Goal: Communication & Community: Answer question/provide support

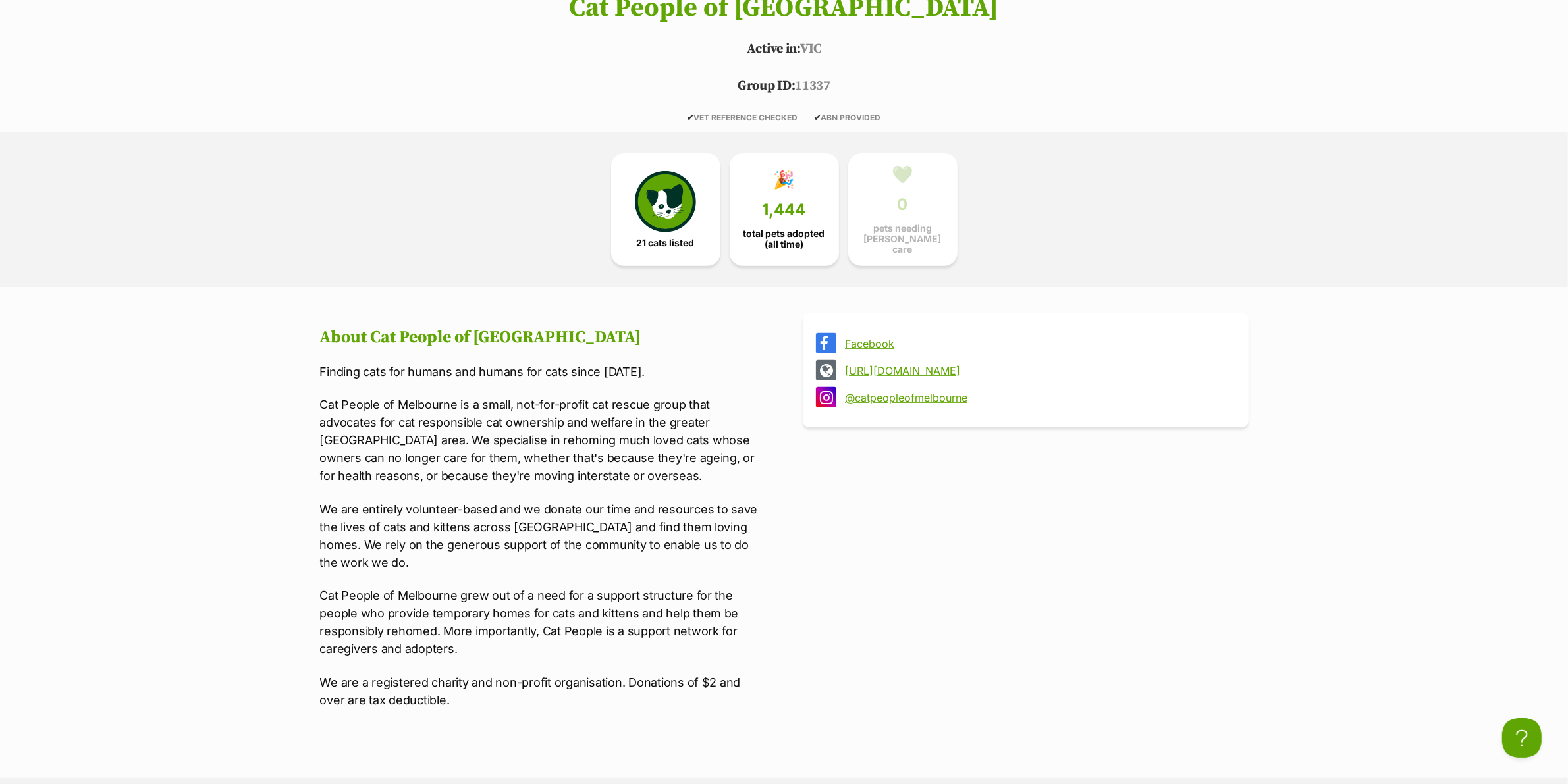
scroll to position [1070, 0]
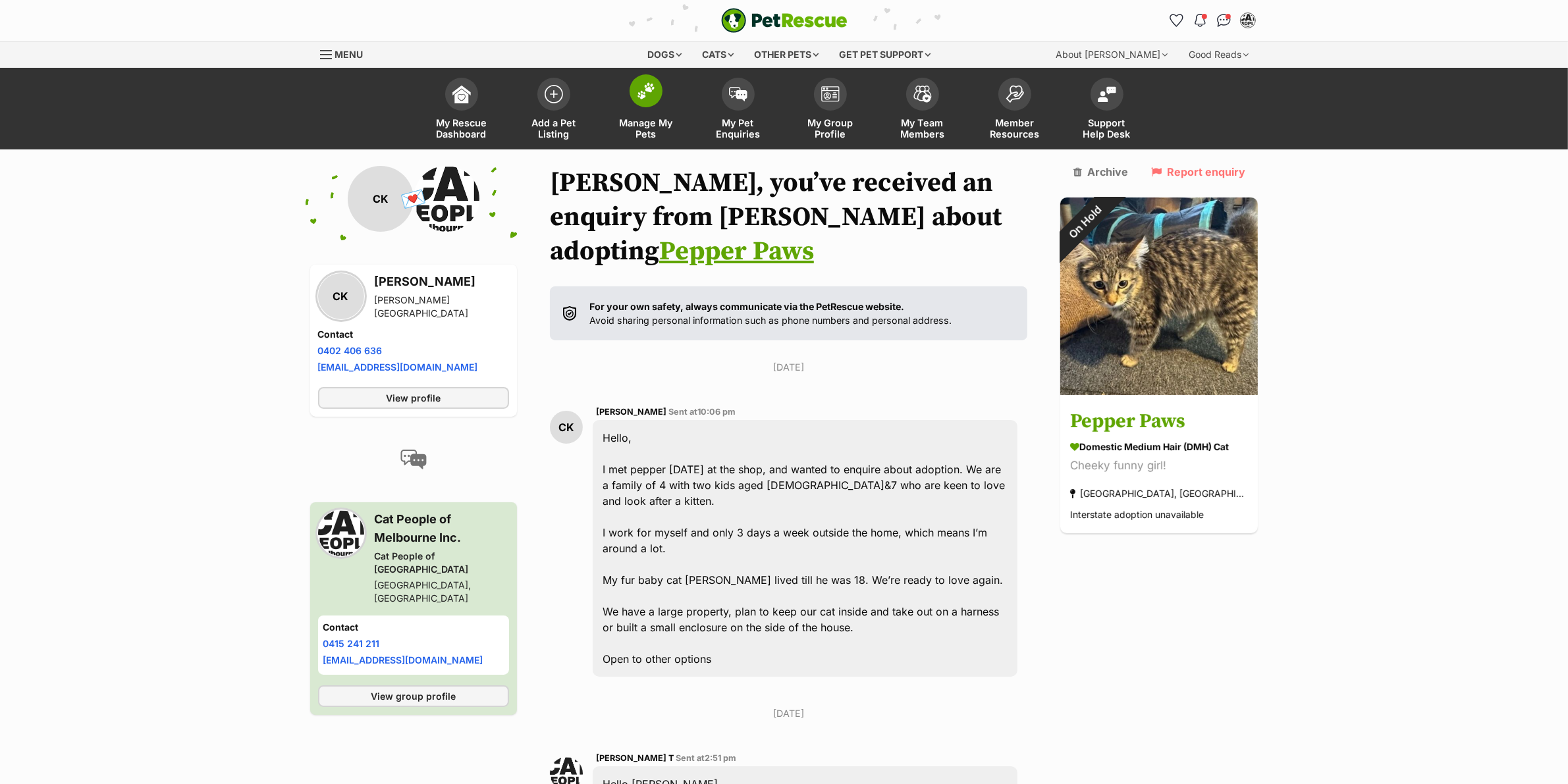
click at [634, 86] on span at bounding box center [646, 91] width 33 height 33
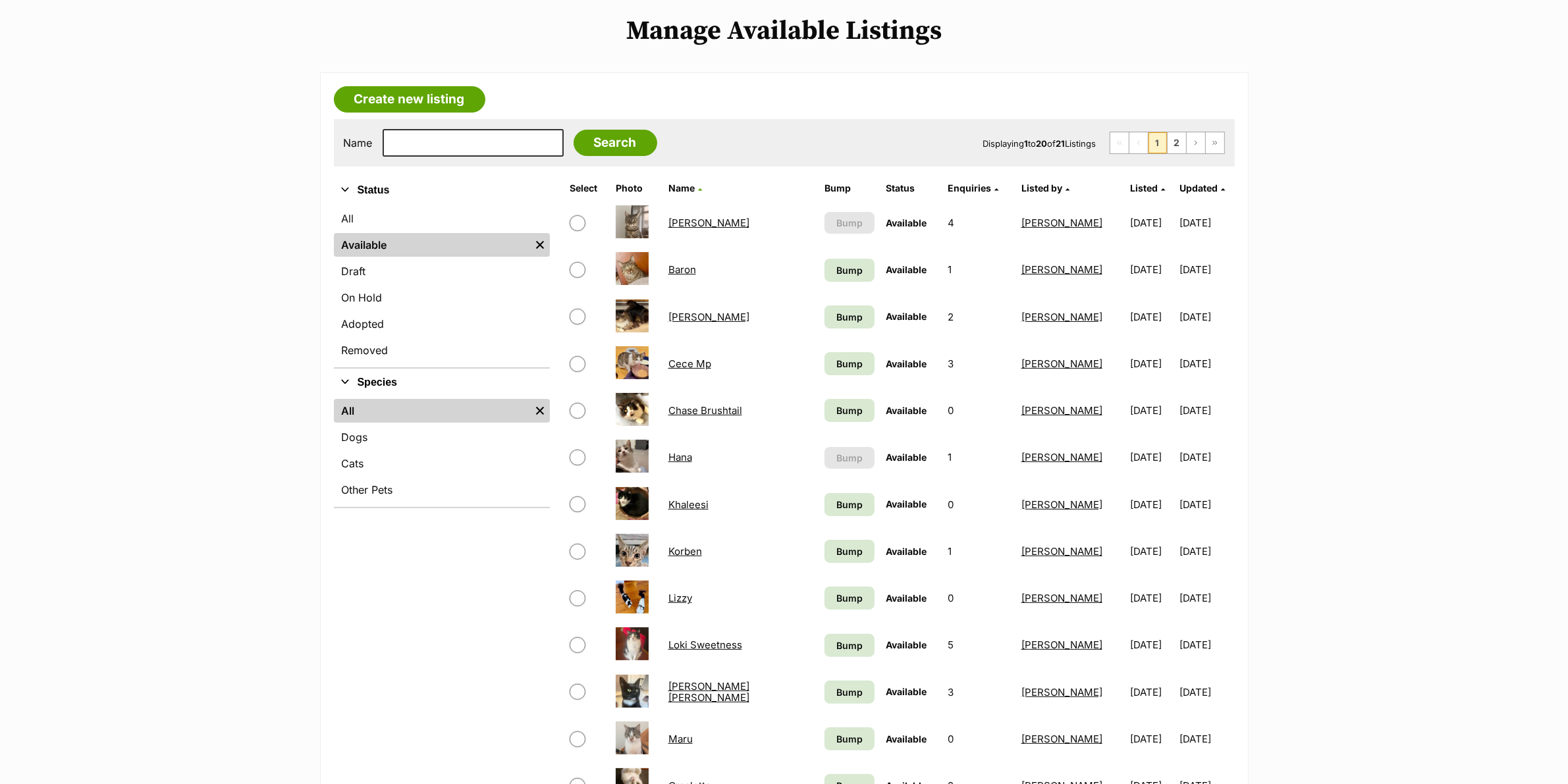
scroll to position [247, 0]
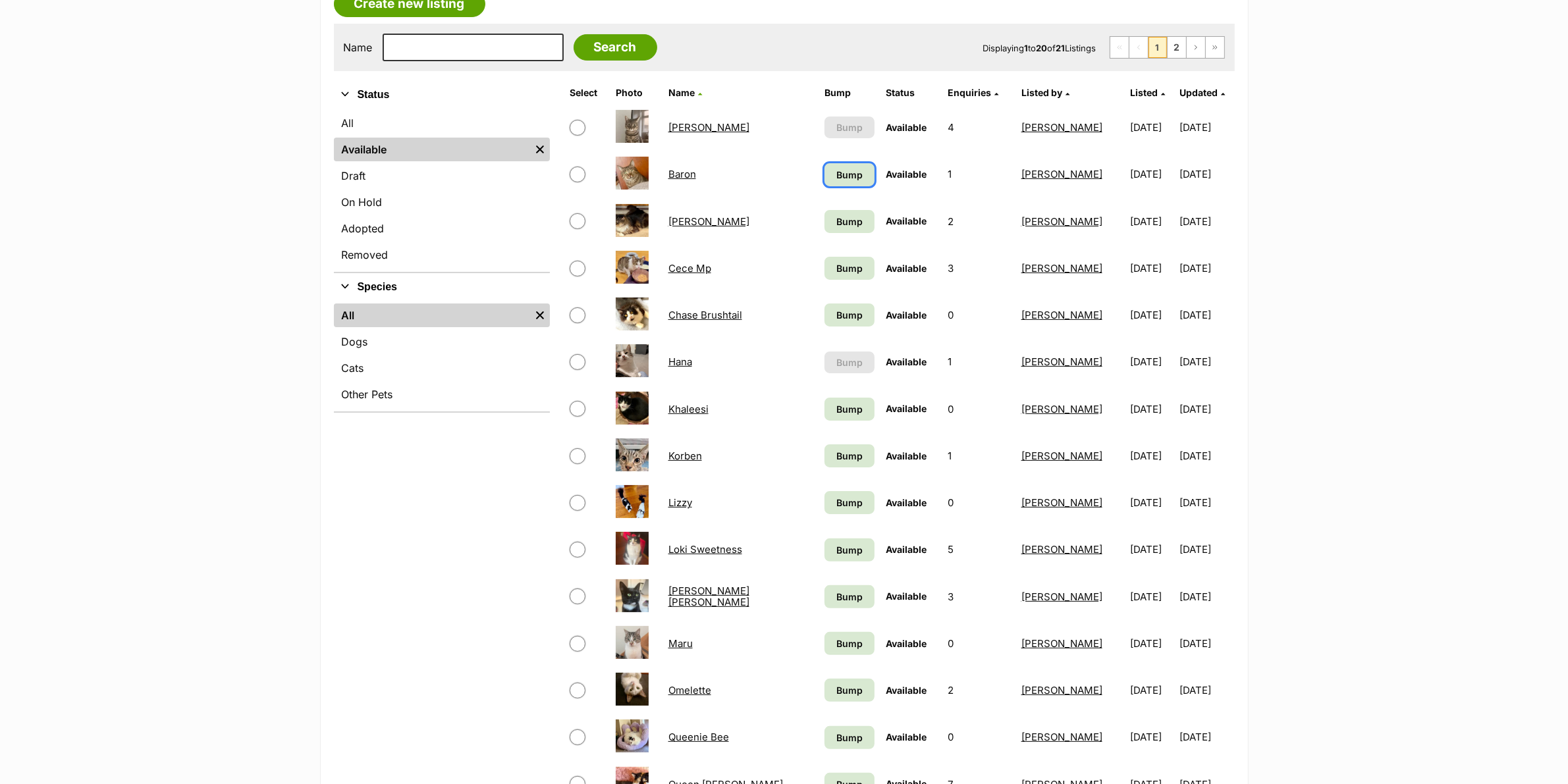
click at [847, 168] on span "Bump" at bounding box center [849, 175] width 27 height 14
click at [843, 234] on td "Bump" at bounding box center [849, 221] width 60 height 46
click at [843, 221] on span "Bump" at bounding box center [849, 222] width 27 height 14
click at [837, 268] on span "Bump" at bounding box center [849, 268] width 27 height 14
click at [837, 317] on span "Bump" at bounding box center [849, 315] width 27 height 14
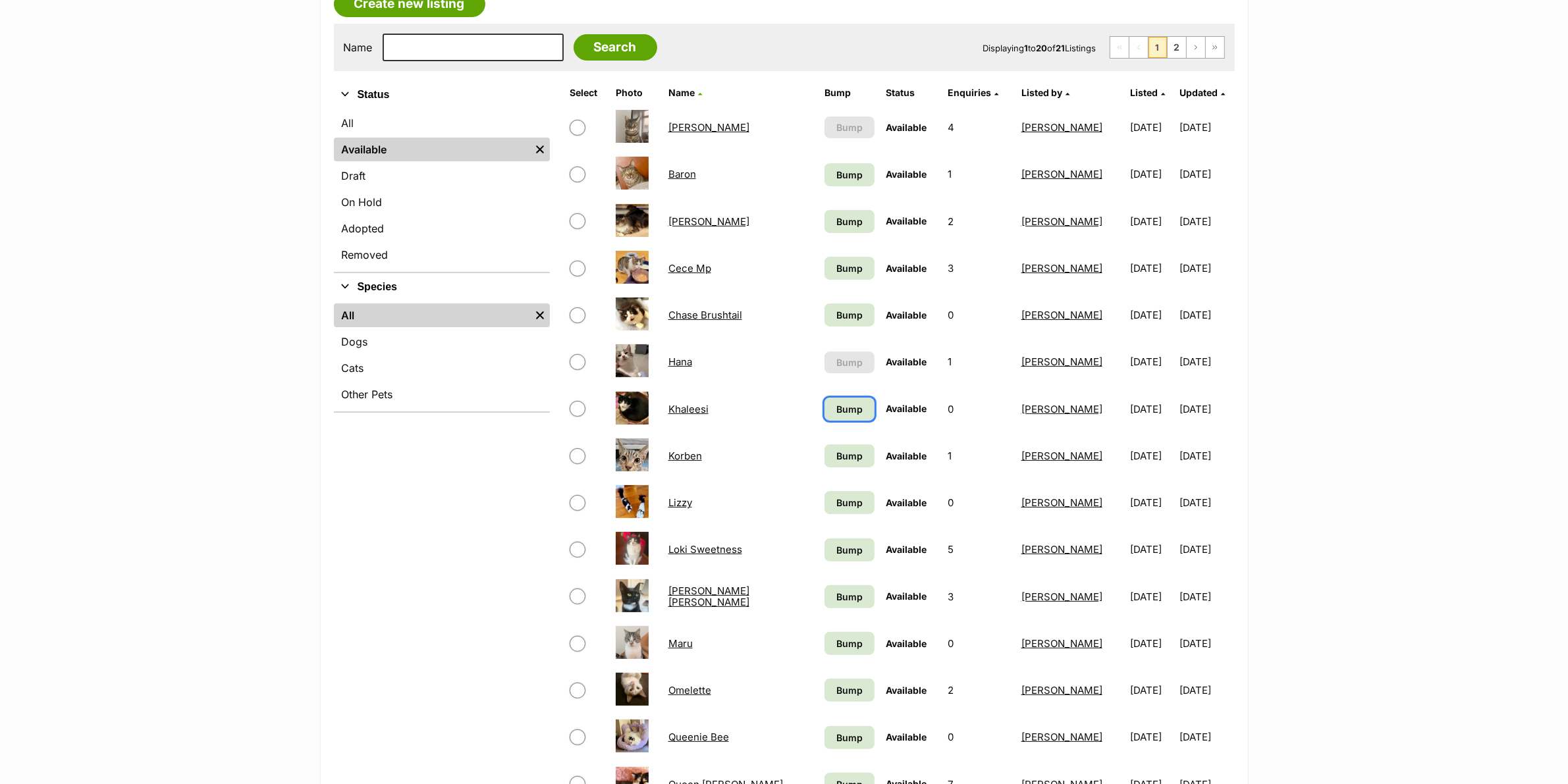
click at [837, 415] on link "Bump" at bounding box center [849, 409] width 50 height 23
click at [836, 444] on link "Bump" at bounding box center [849, 456] width 50 height 23
click at [844, 501] on span "Bump" at bounding box center [849, 503] width 27 height 14
click at [842, 561] on td "Bump" at bounding box center [849, 549] width 60 height 46
click at [844, 553] on link "Bump" at bounding box center [849, 550] width 50 height 23
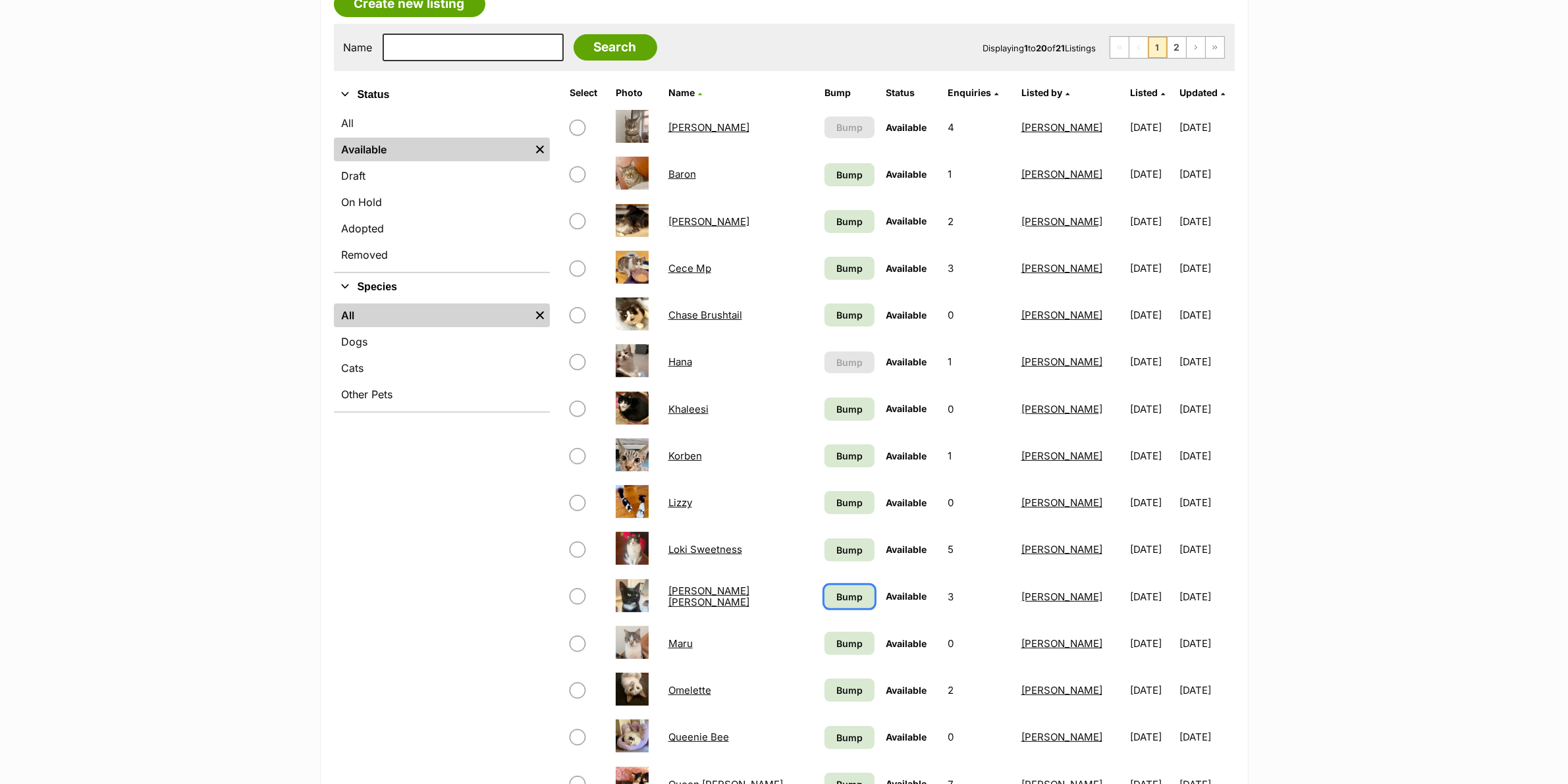
drag, startPoint x: 851, startPoint y: 585, endPoint x: 848, endPoint y: 621, distance: 36.1
click at [851, 590] on span "Bump" at bounding box center [849, 597] width 27 height 14
click at [841, 632] on link "Bump" at bounding box center [849, 643] width 50 height 23
drag, startPoint x: 860, startPoint y: 688, endPoint x: 866, endPoint y: 670, distance: 19.0
click at [860, 687] on span "Bump" at bounding box center [849, 690] width 27 height 14
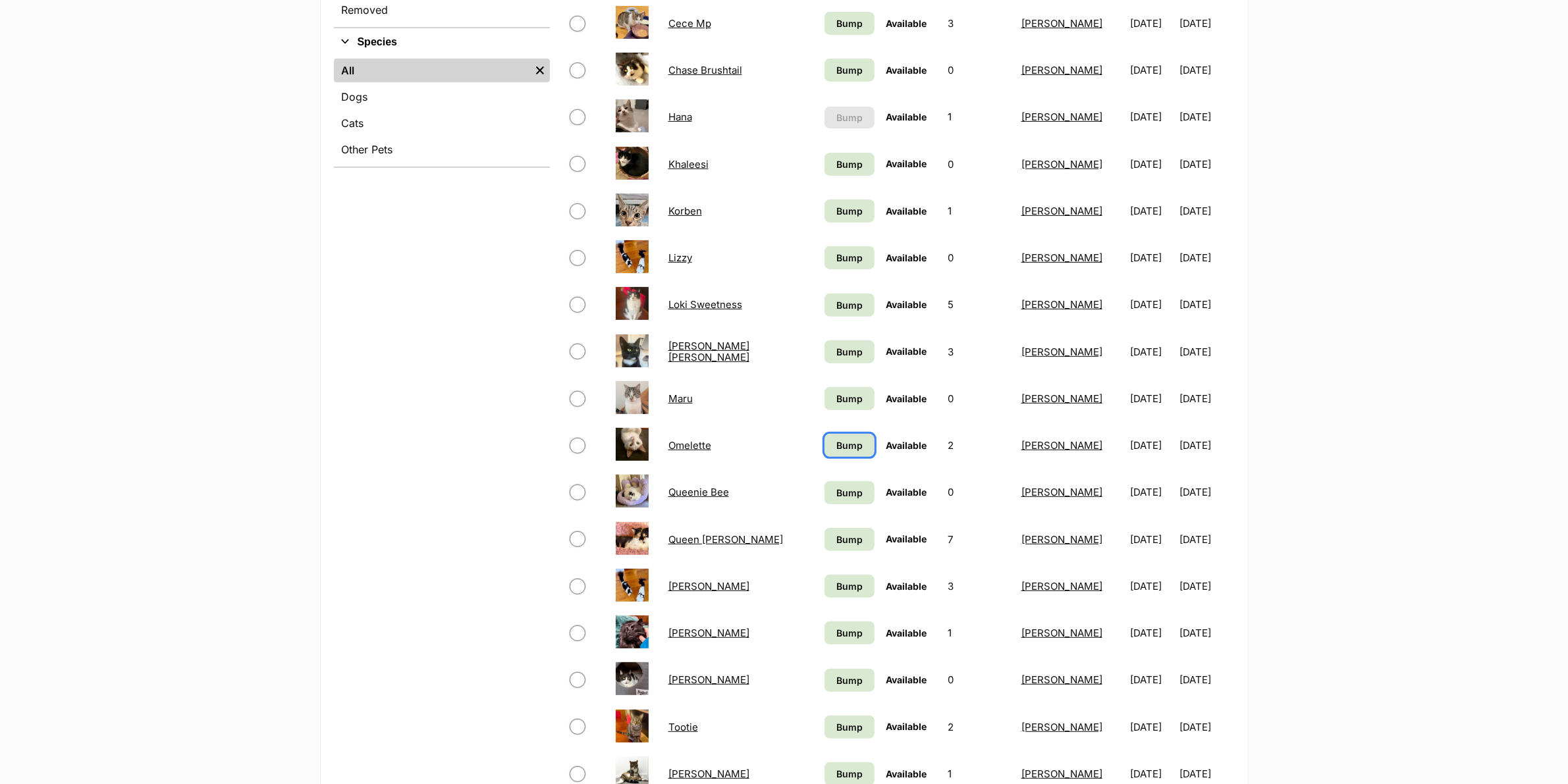
scroll to position [493, 0]
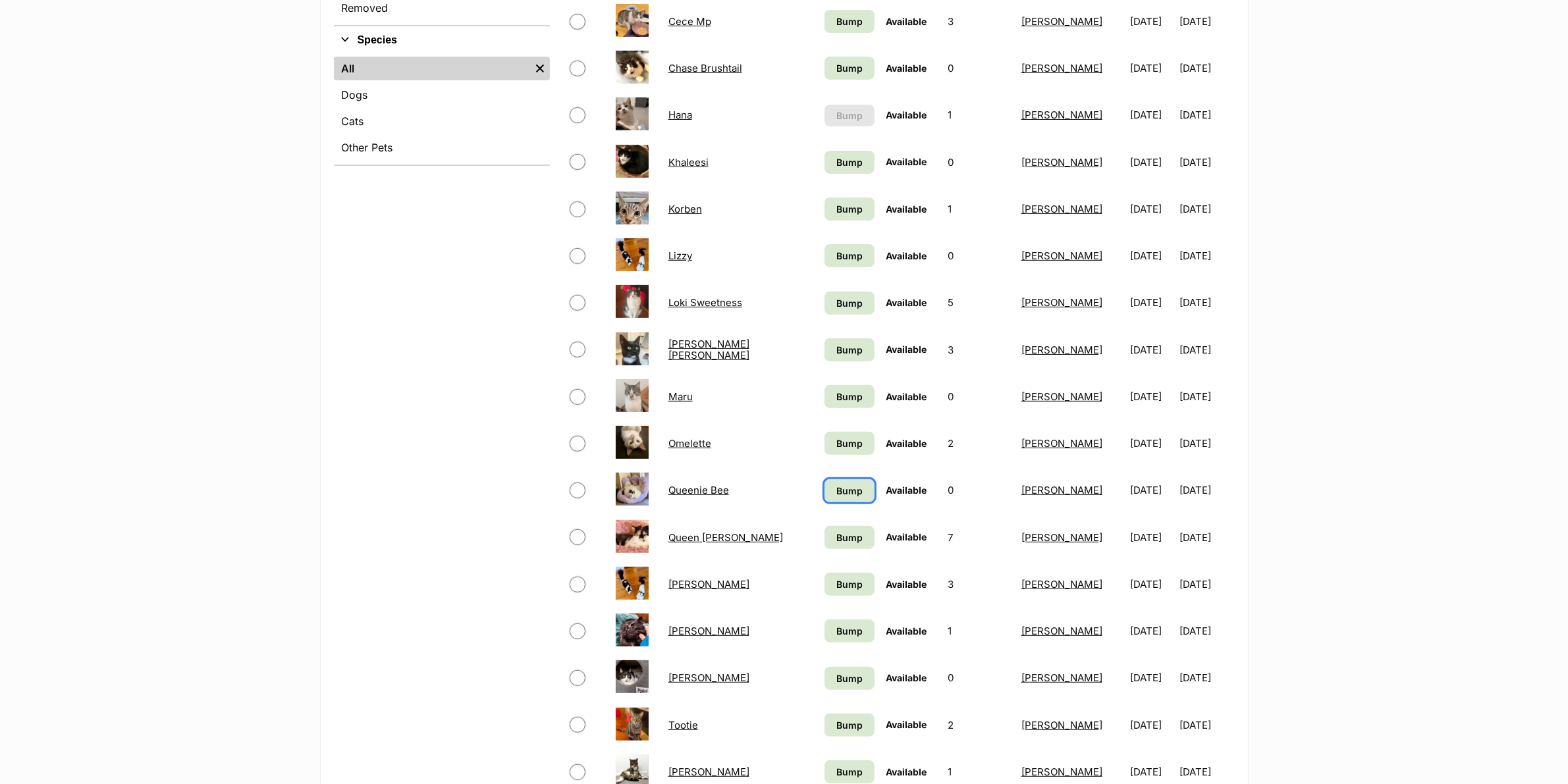
click at [860, 486] on span "Bump" at bounding box center [849, 491] width 27 height 14
click at [848, 530] on span "Bump" at bounding box center [849, 537] width 27 height 14
click at [844, 581] on span "Bump" at bounding box center [849, 585] width 27 height 14
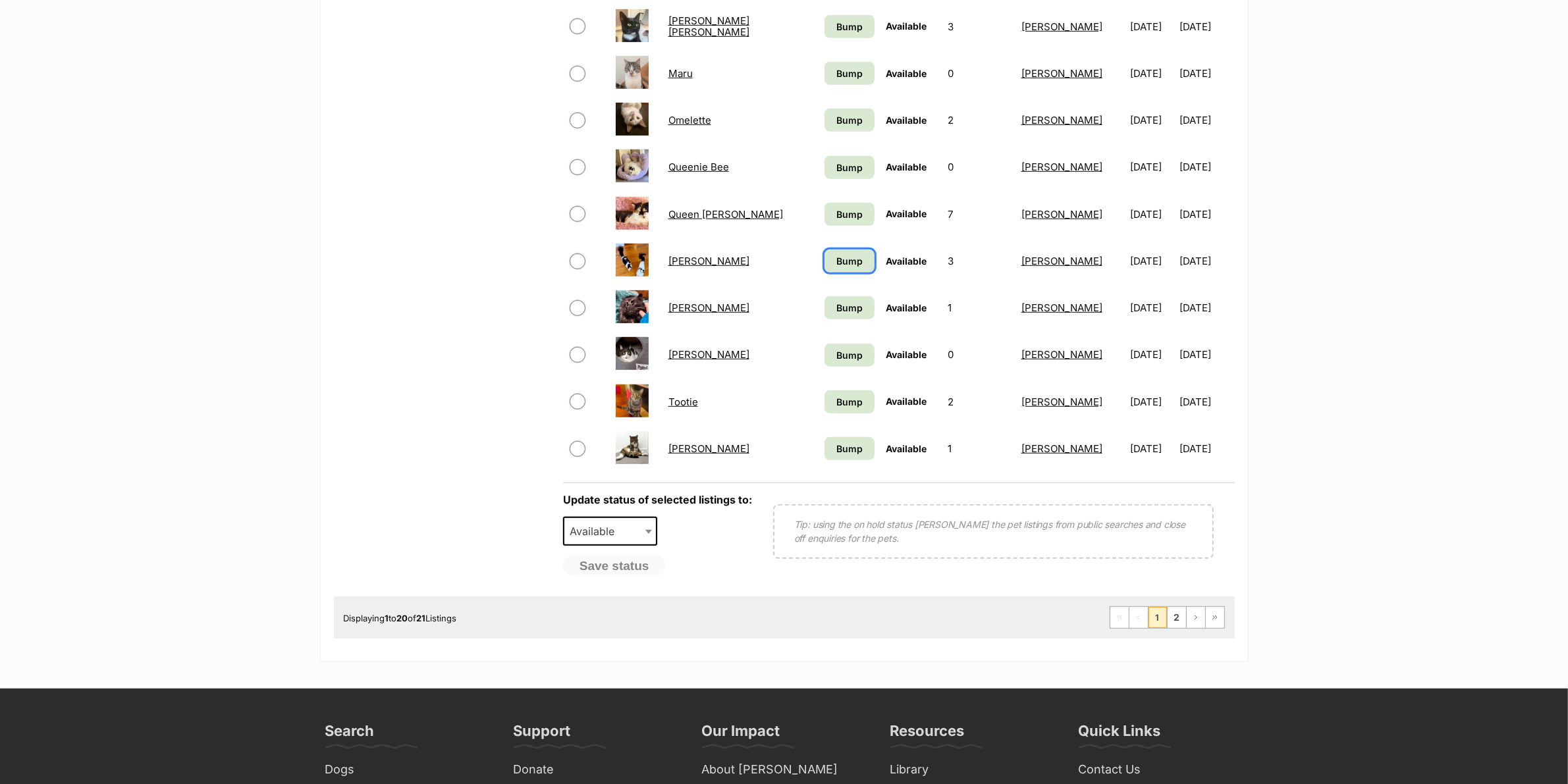
scroll to position [823, 0]
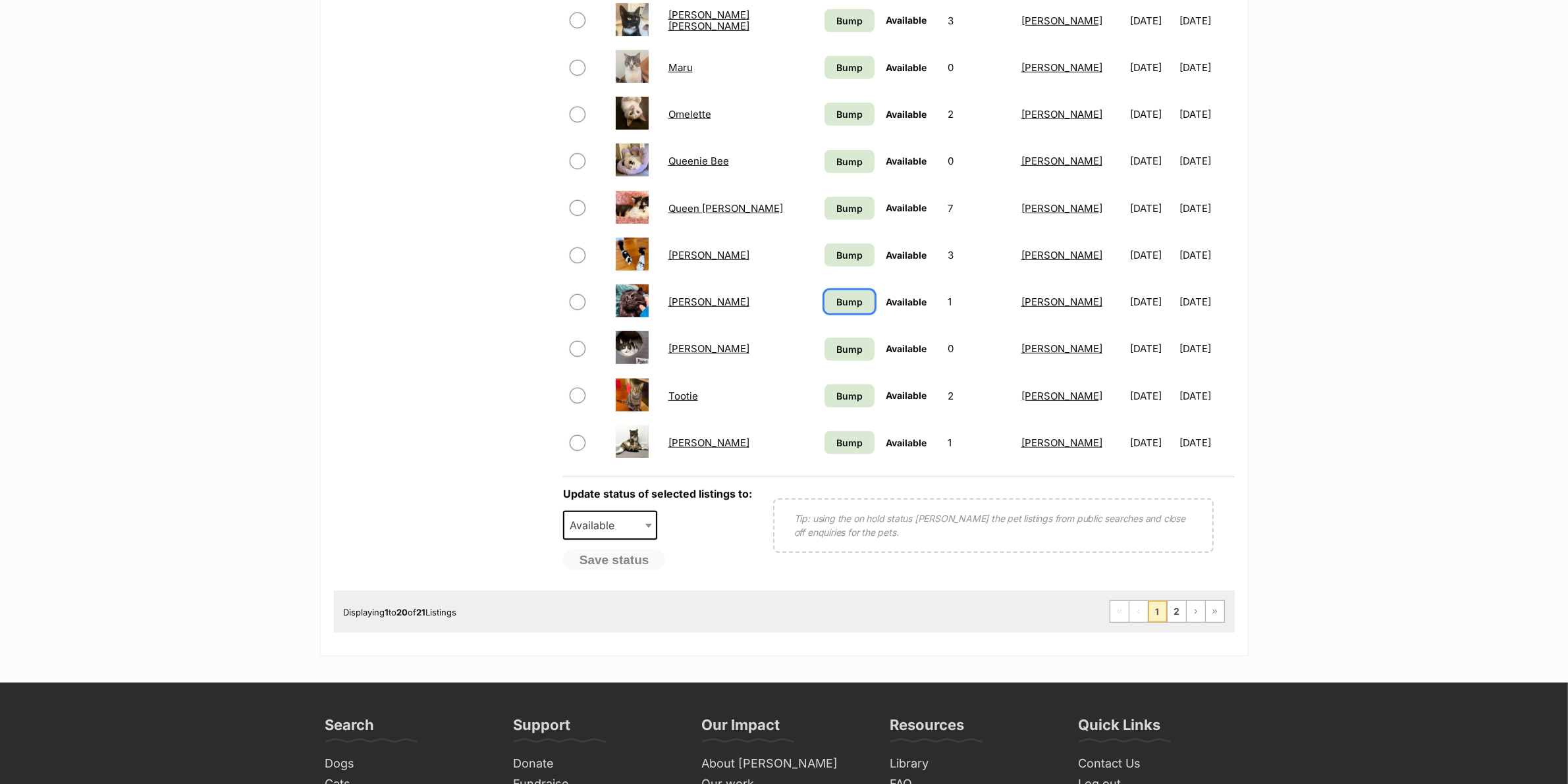
click at [842, 295] on span "Bump" at bounding box center [849, 302] width 27 height 14
drag, startPoint x: 844, startPoint y: 334, endPoint x: 847, endPoint y: 365, distance: 31.1
click at [843, 338] on link "Bump" at bounding box center [849, 349] width 50 height 23
click at [848, 389] on span "Bump" at bounding box center [849, 396] width 27 height 14
click at [841, 436] on span "Bump" at bounding box center [849, 443] width 27 height 14
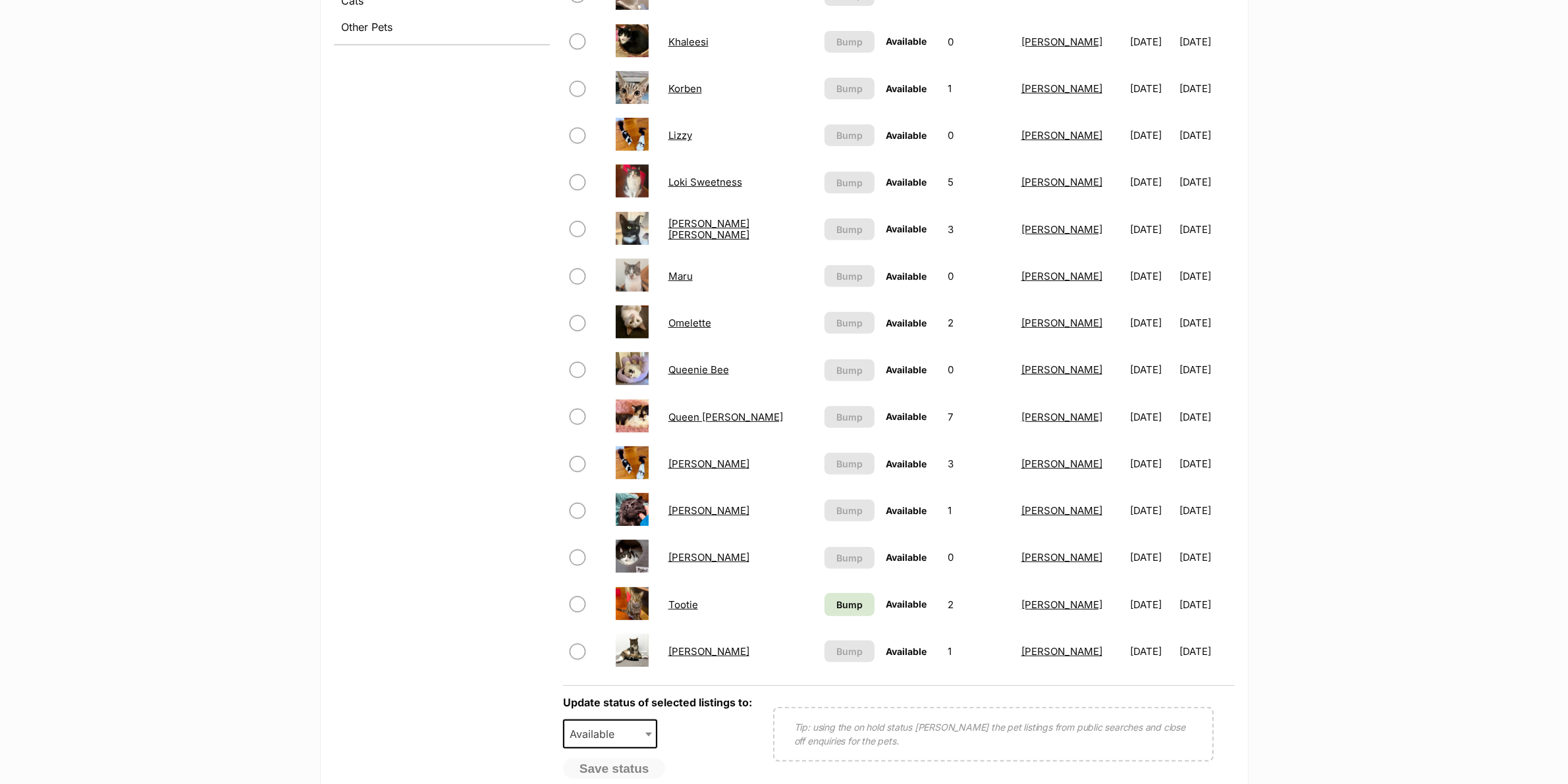
scroll to position [988, 0]
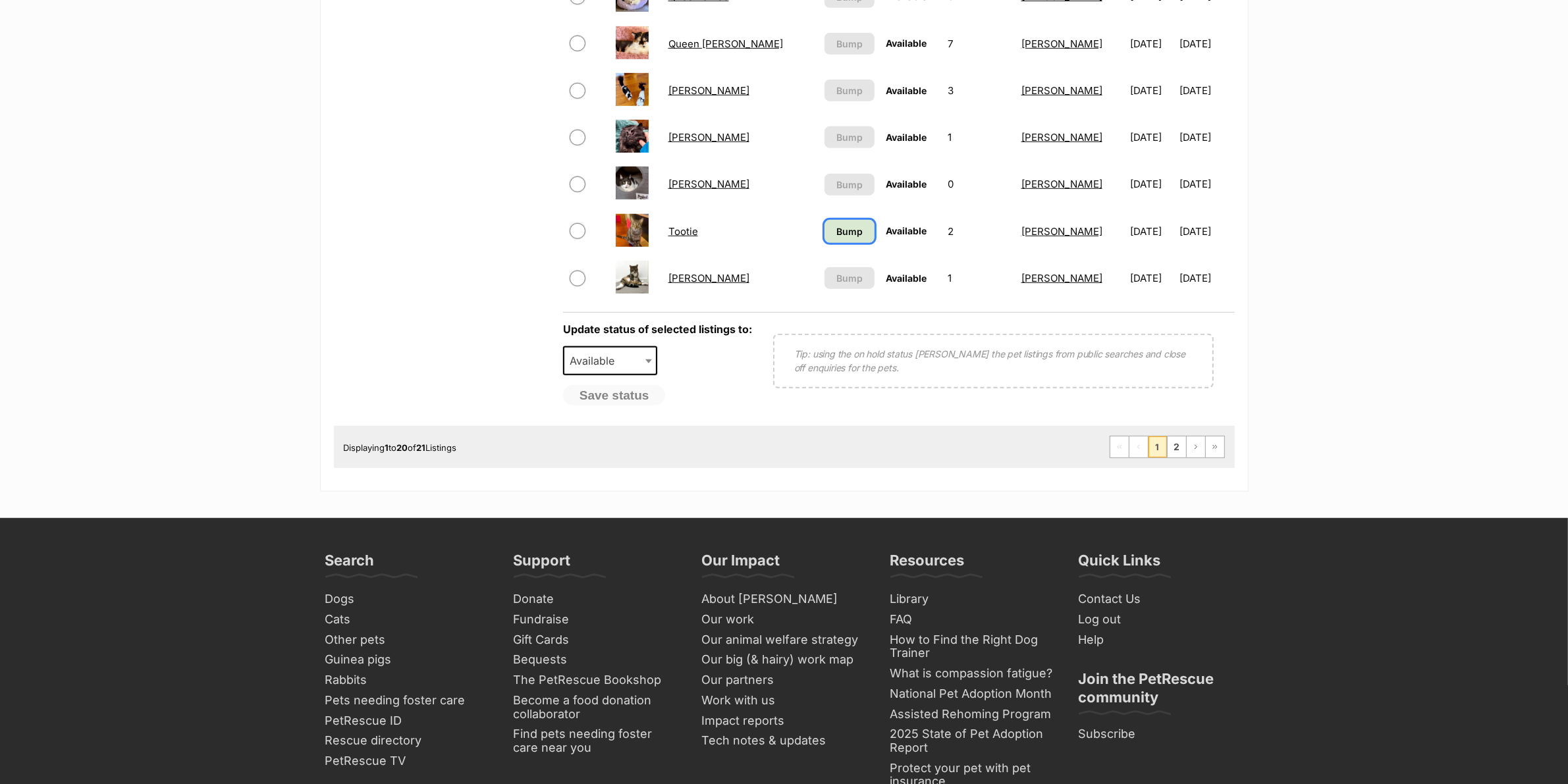
click at [846, 232] on link "Bump" at bounding box center [849, 231] width 50 height 23
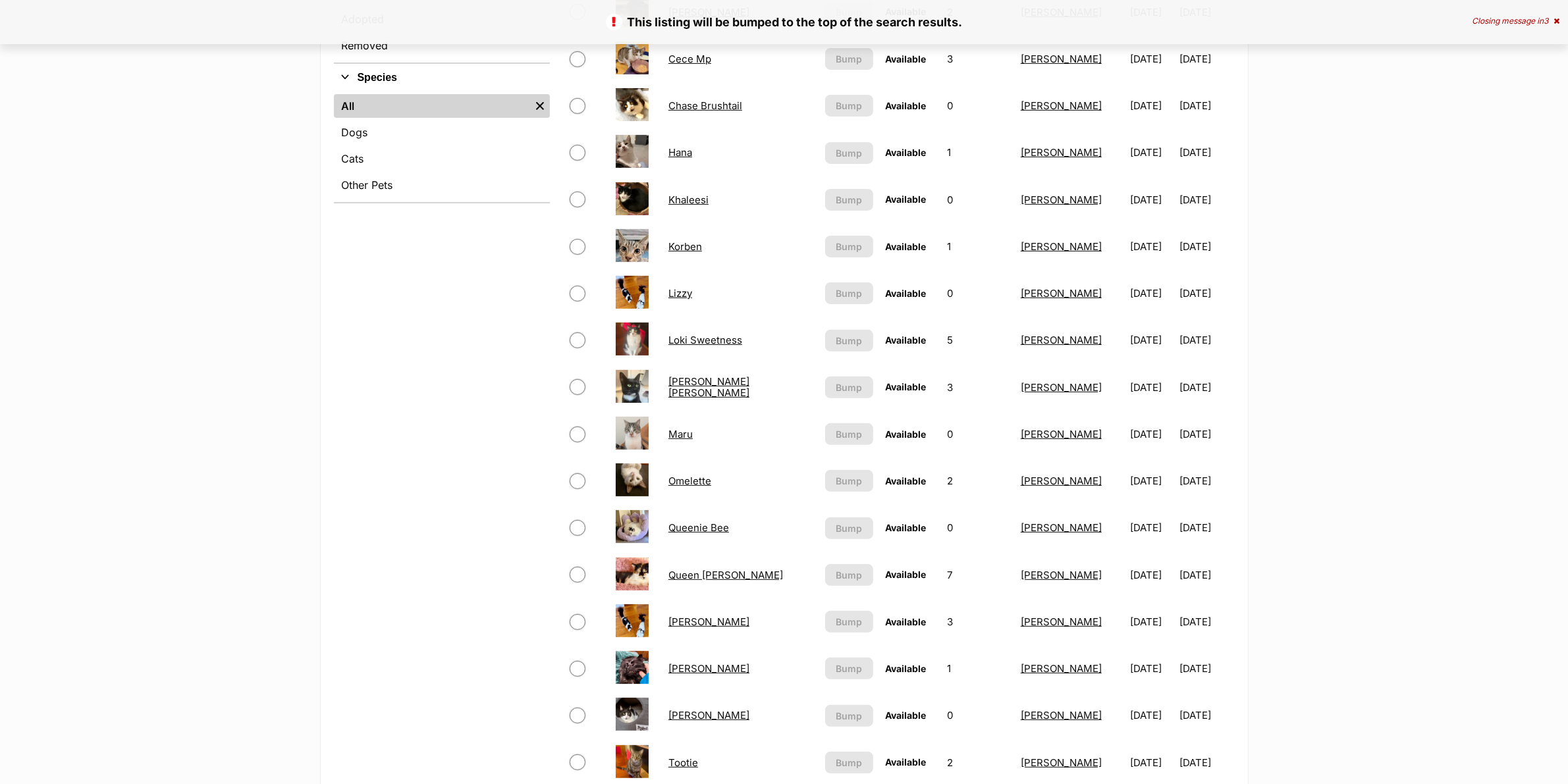
scroll to position [741, 0]
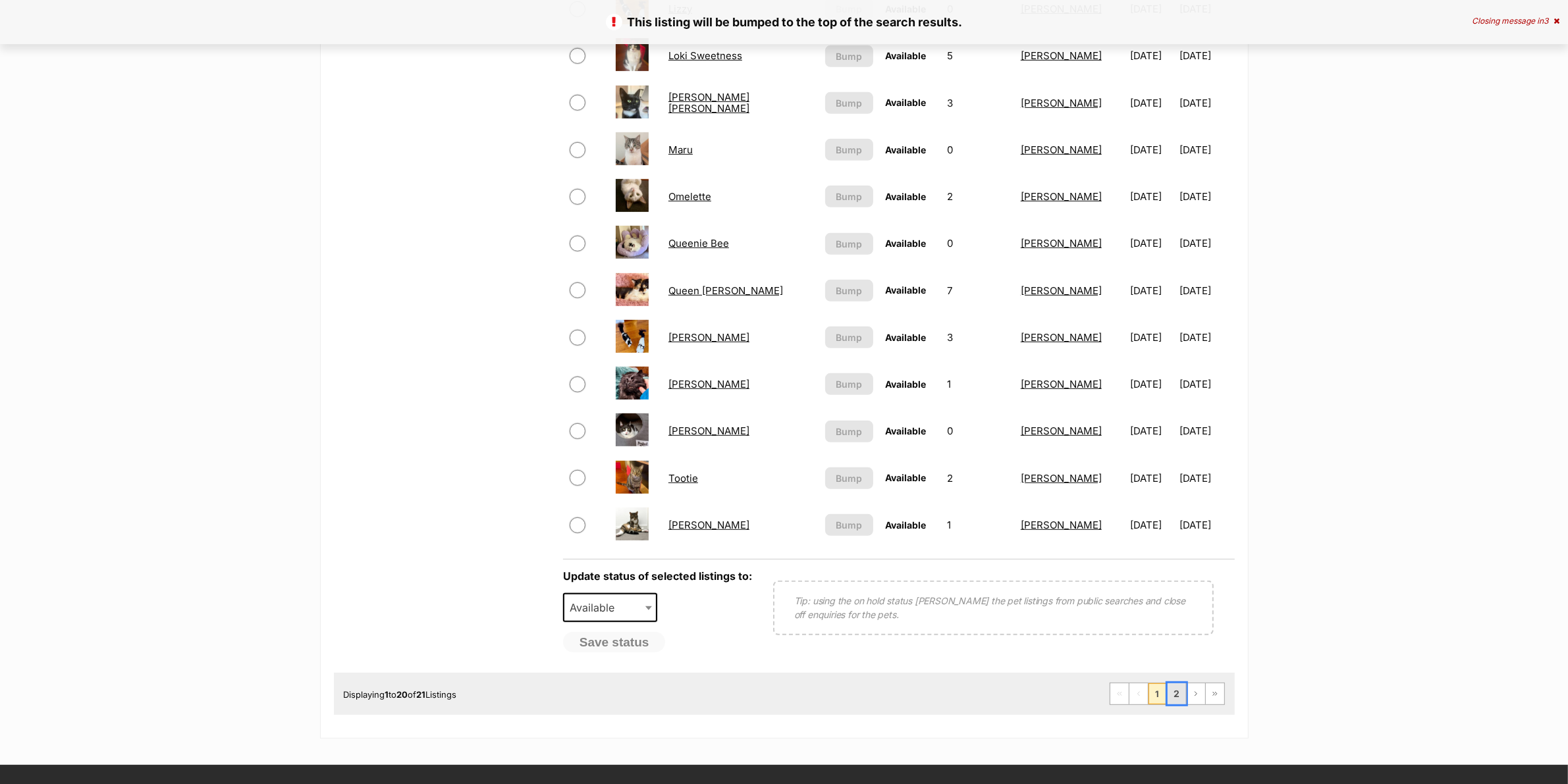
click at [1169, 690] on link "2" at bounding box center [1176, 694] width 18 height 21
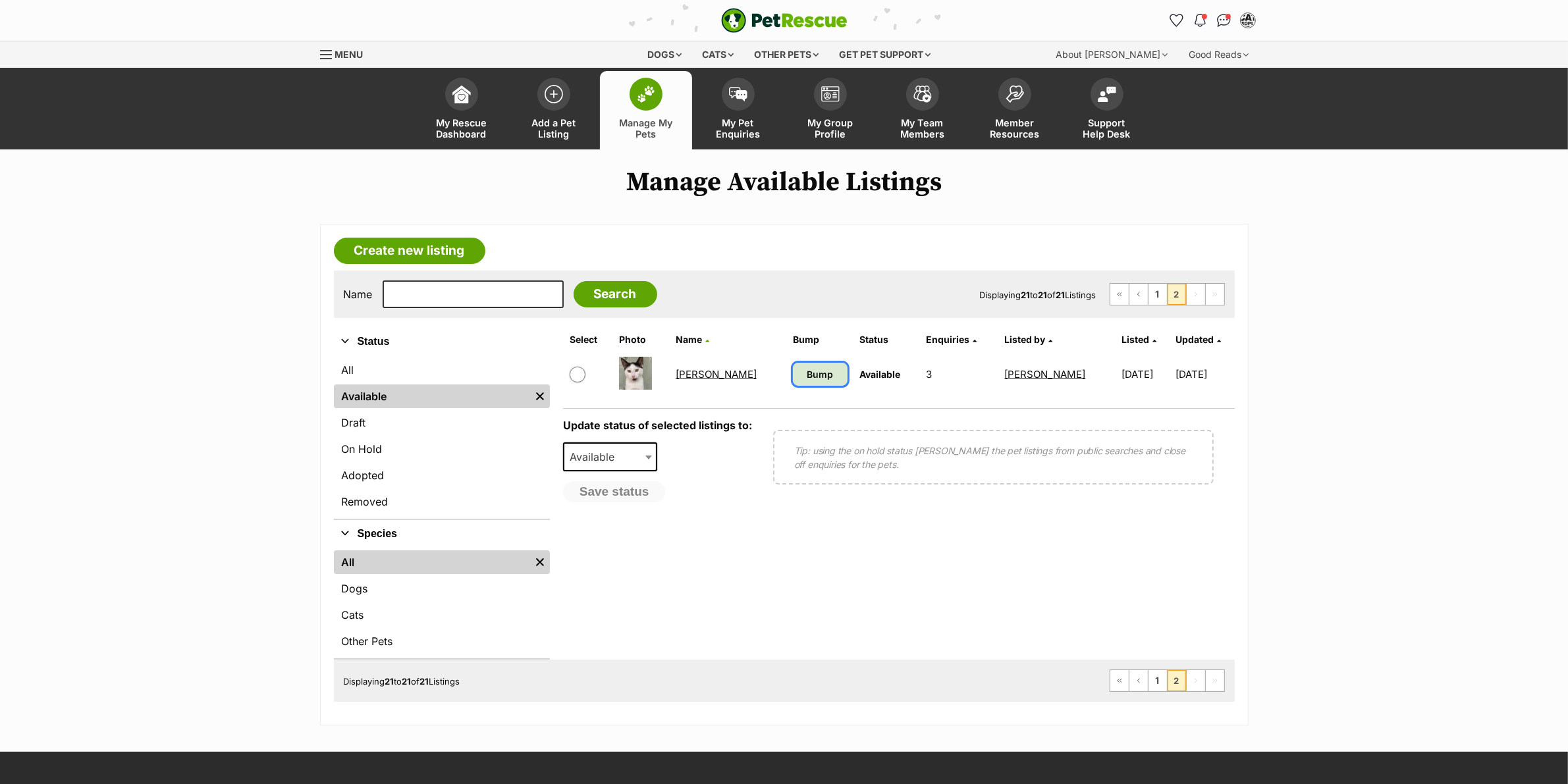
click at [834, 379] on link "Bump" at bounding box center [820, 374] width 55 height 23
click at [1154, 291] on link "1" at bounding box center [1157, 294] width 18 height 21
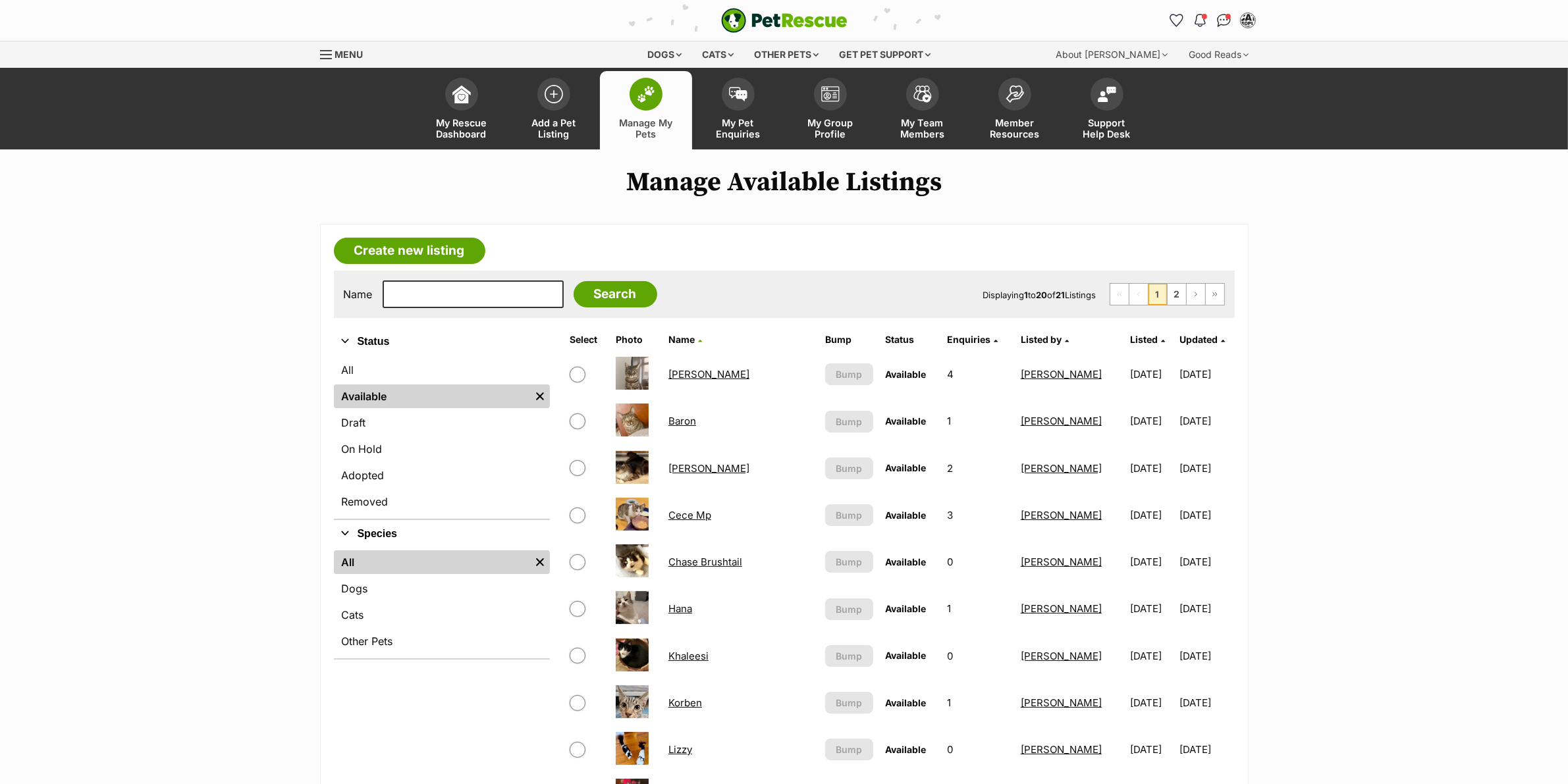
click at [744, 116] on link "My Pet Enquiries" at bounding box center [738, 110] width 92 height 78
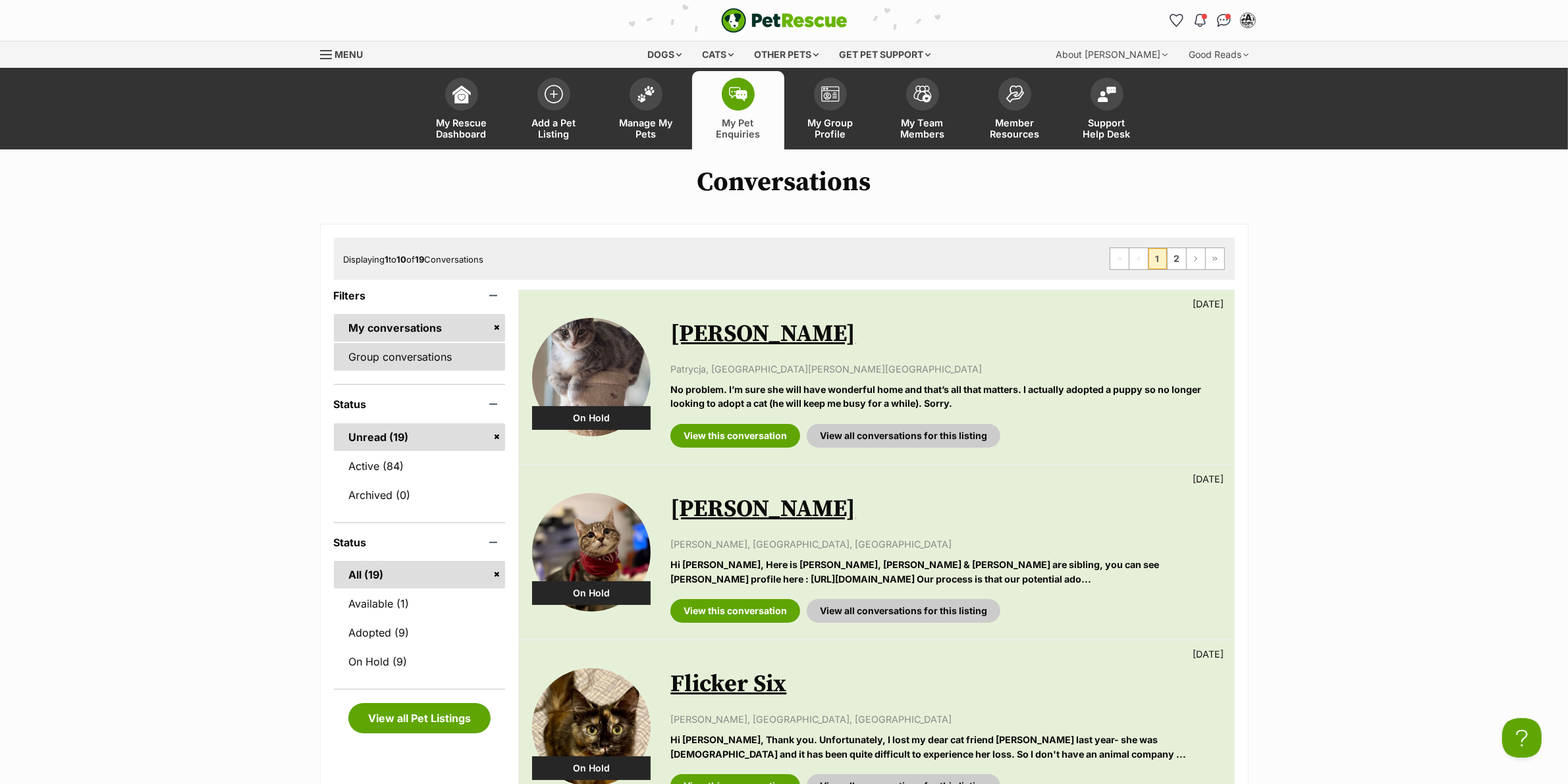
click at [395, 370] on link "Group conversations" at bounding box center [420, 357] width 172 height 28
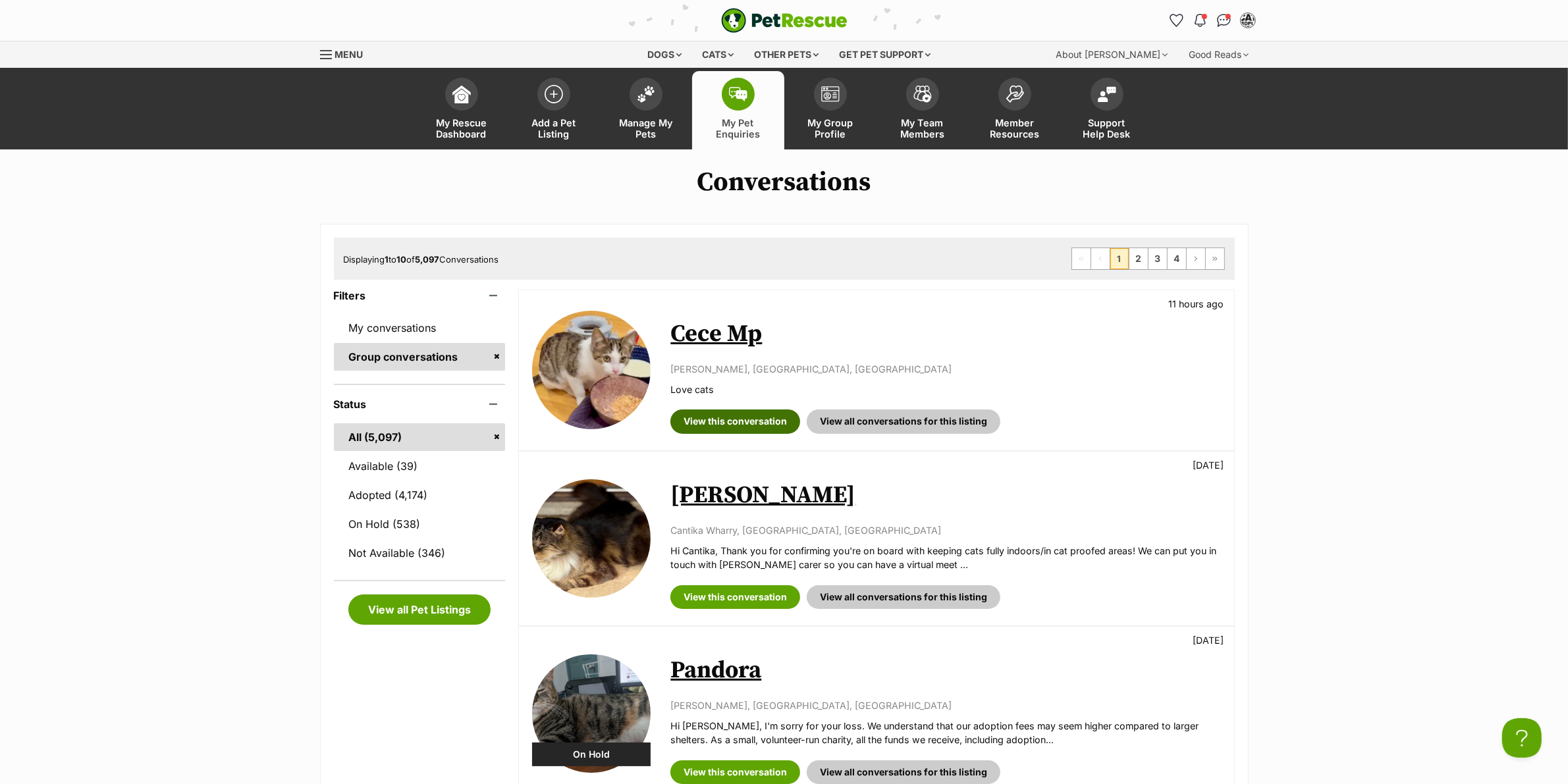
click at [725, 429] on link "View this conversation" at bounding box center [735, 421] width 130 height 24
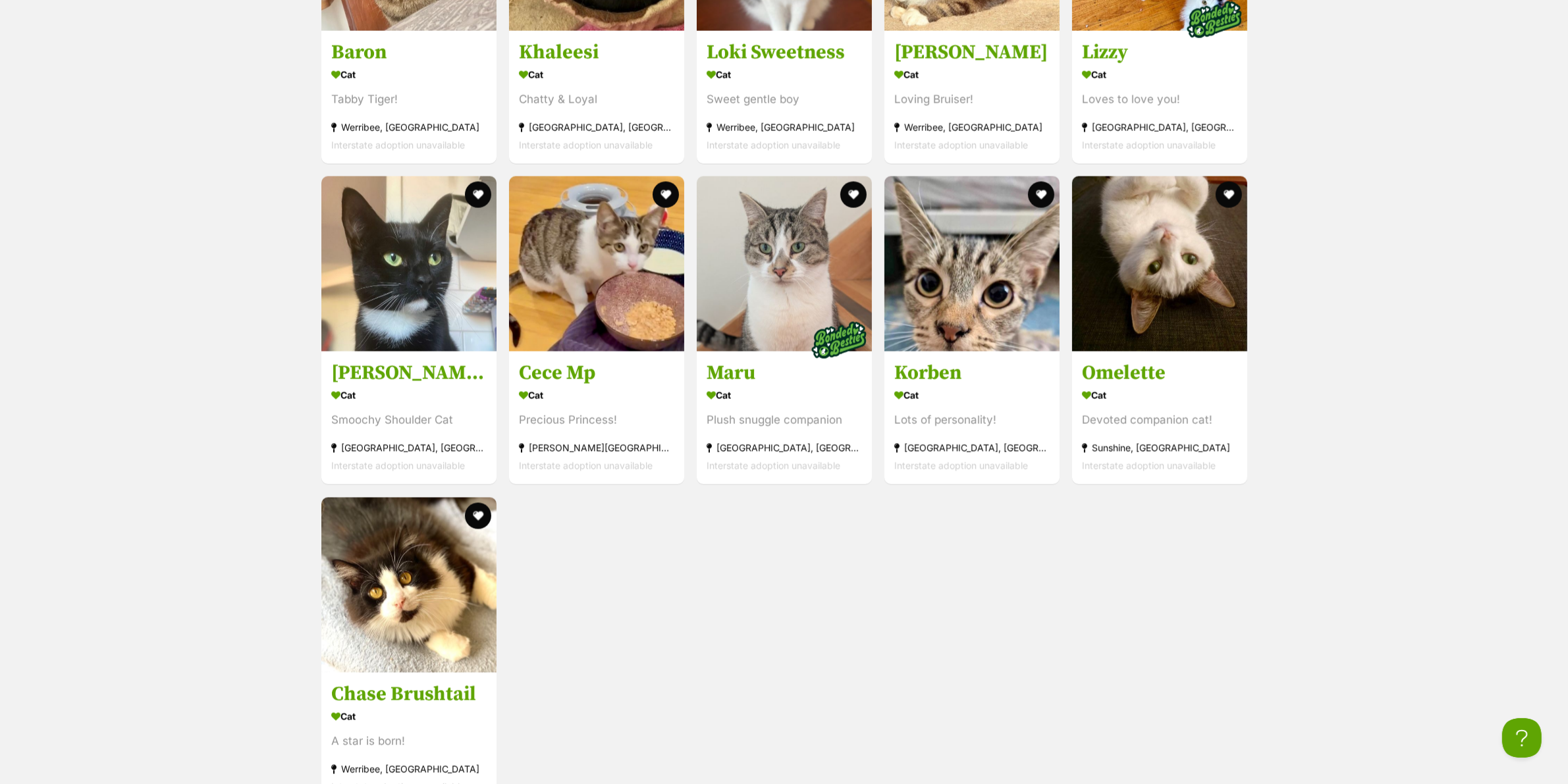
scroll to position [2716, 0]
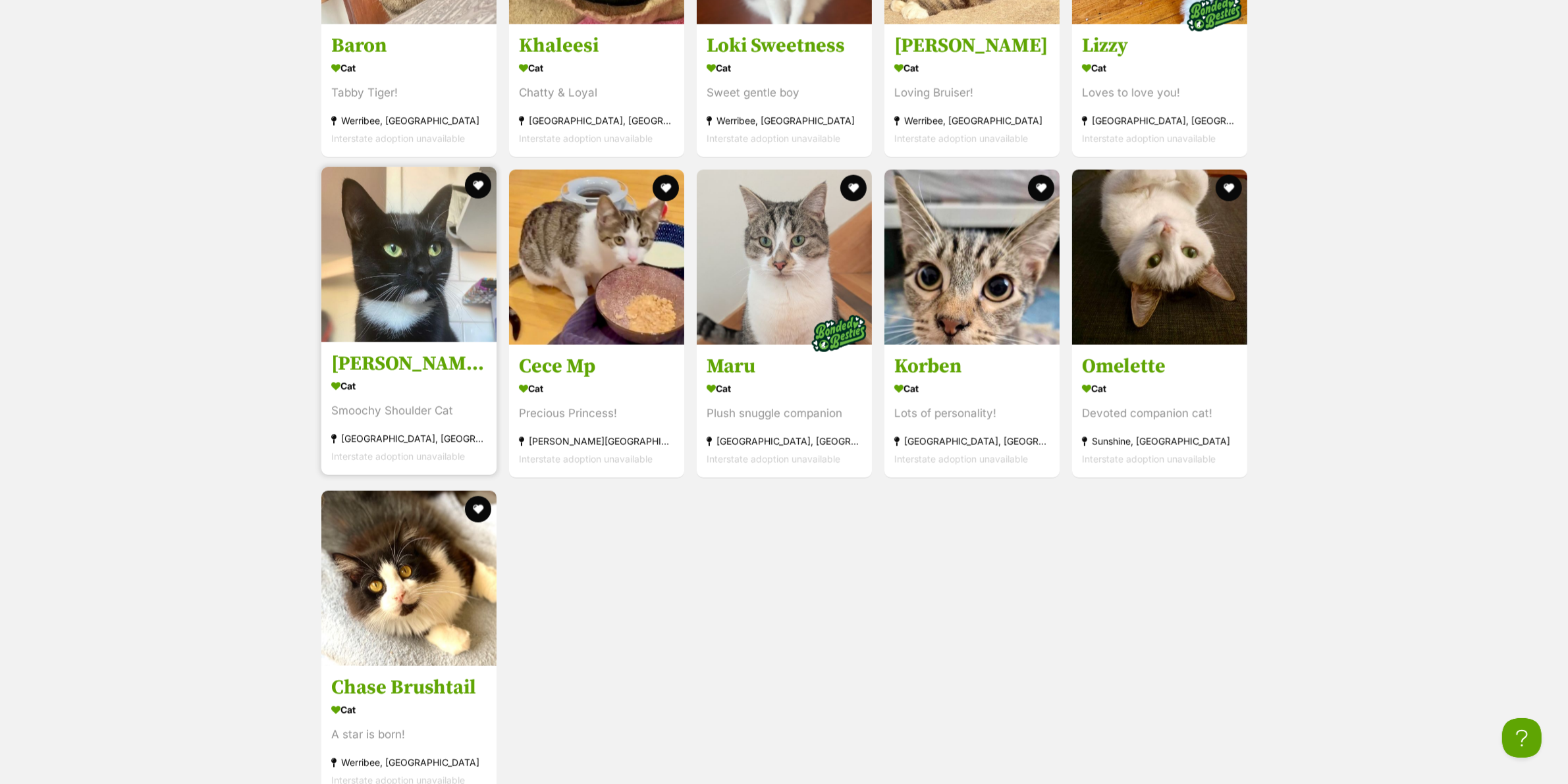
click at [416, 358] on h3 "[PERSON_NAME] [PERSON_NAME]" at bounding box center [408, 364] width 156 height 25
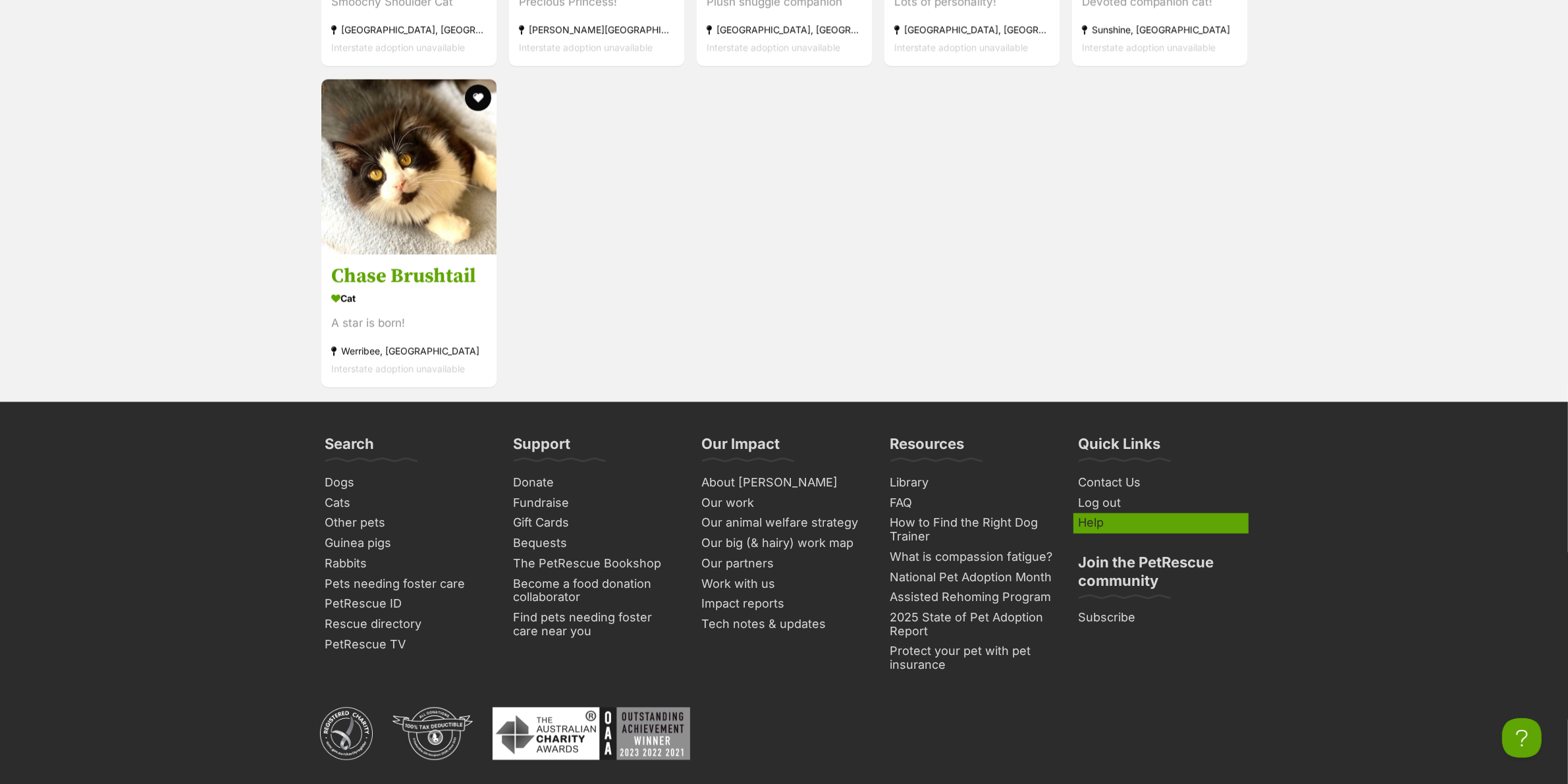
scroll to position [3210, 0]
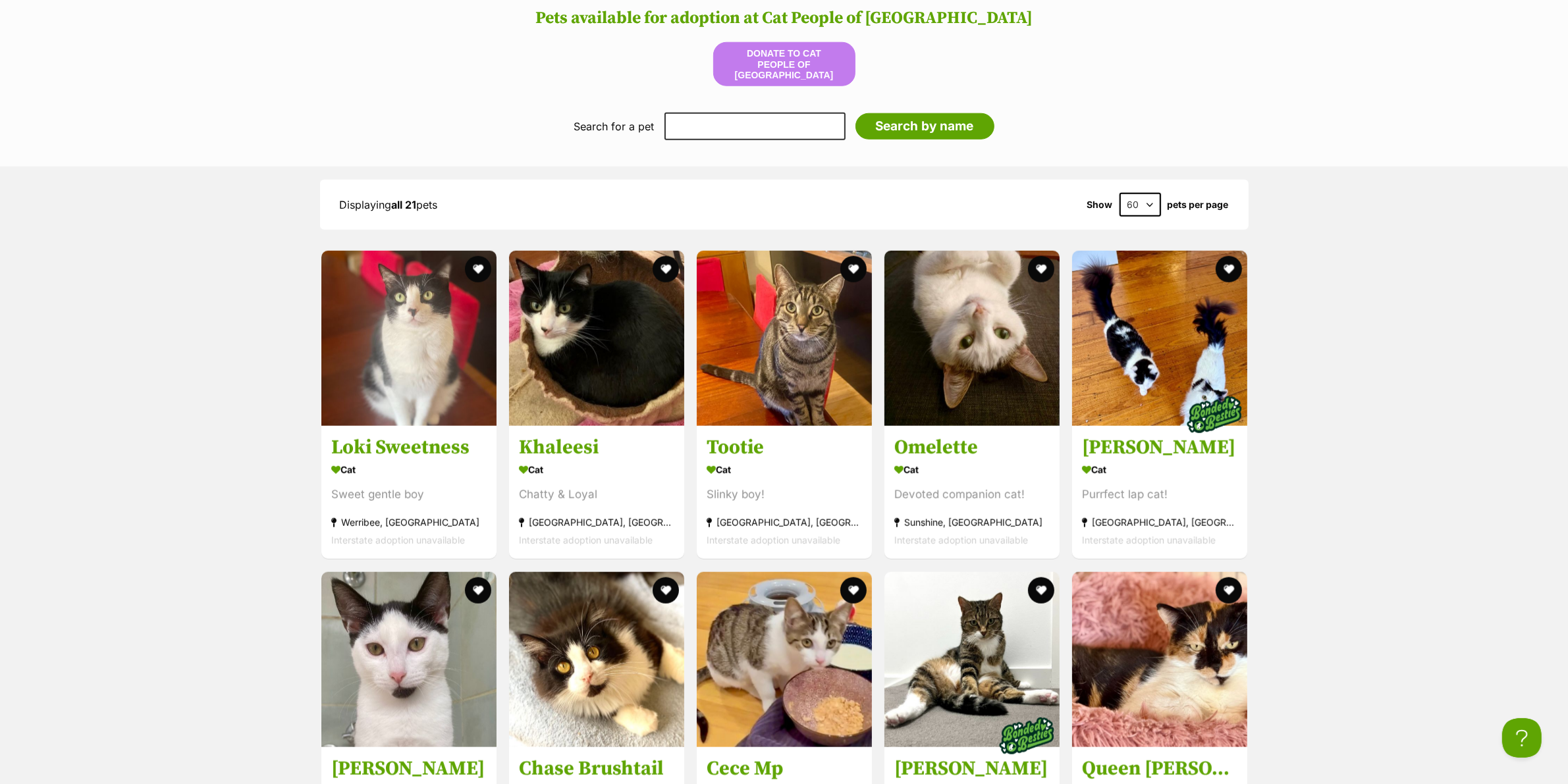
scroll to position [1646, 0]
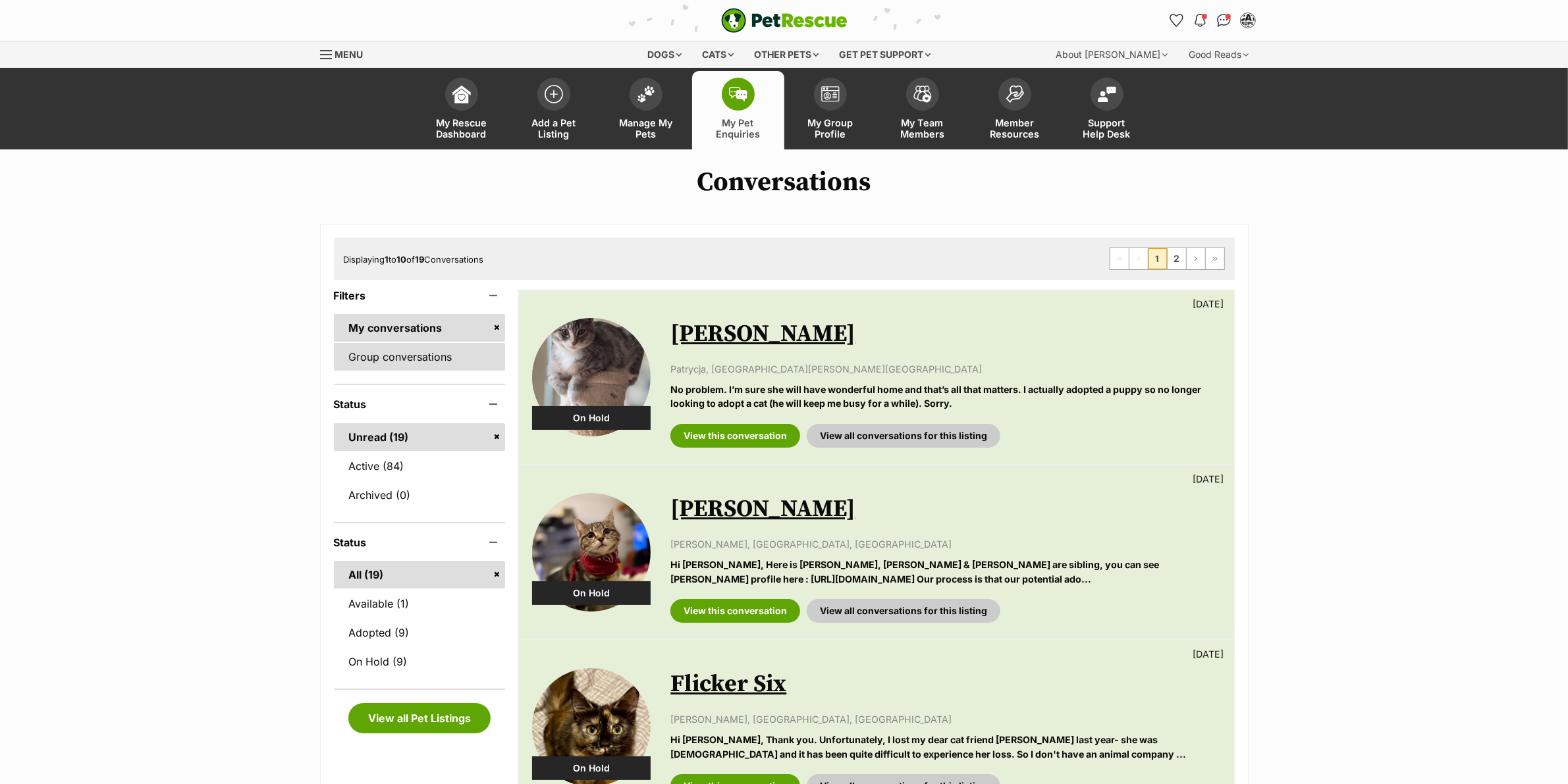
click at [435, 350] on link "Group conversations" at bounding box center [420, 357] width 172 height 28
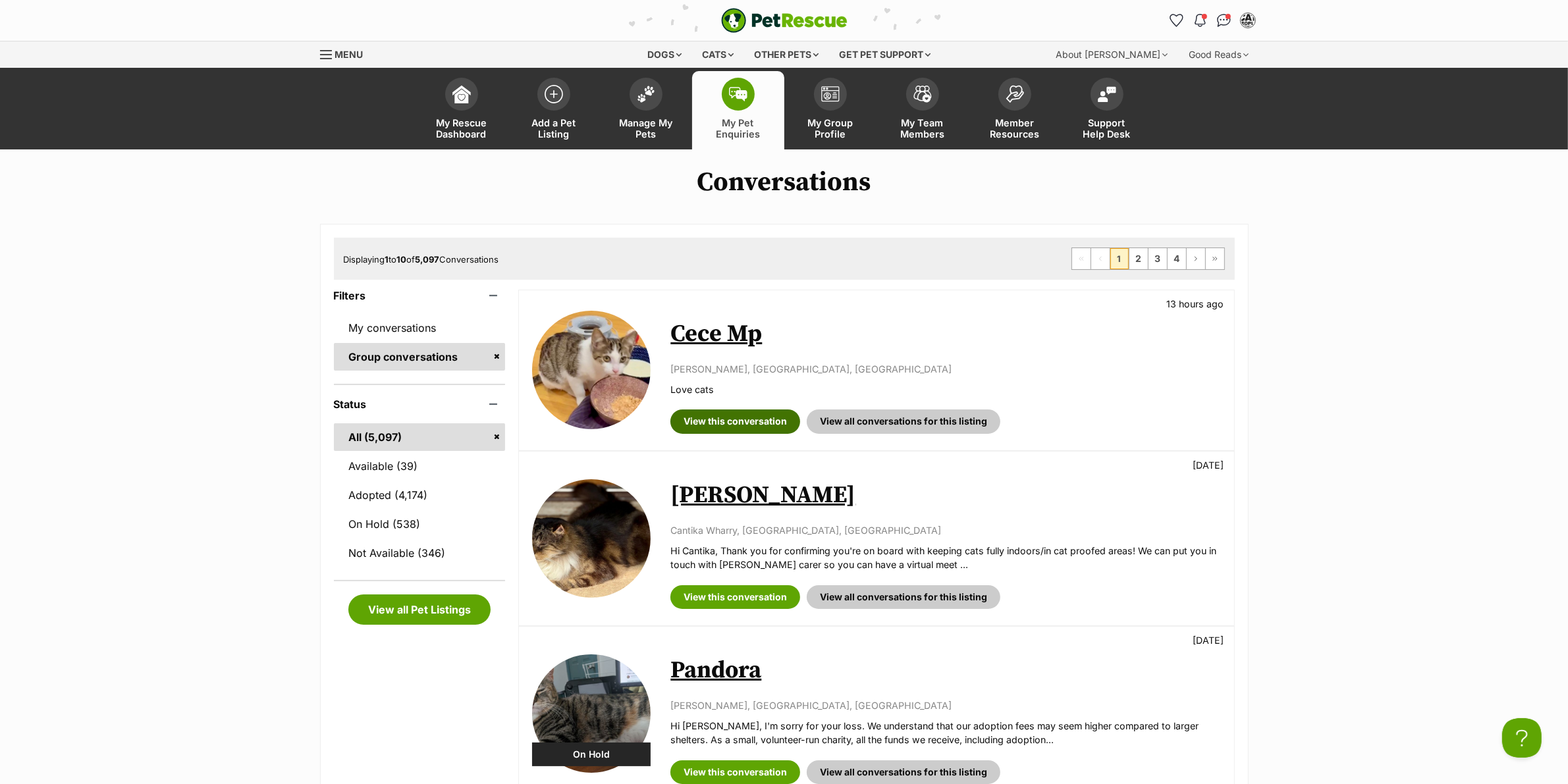
click at [719, 426] on link "View this conversation" at bounding box center [735, 421] width 130 height 24
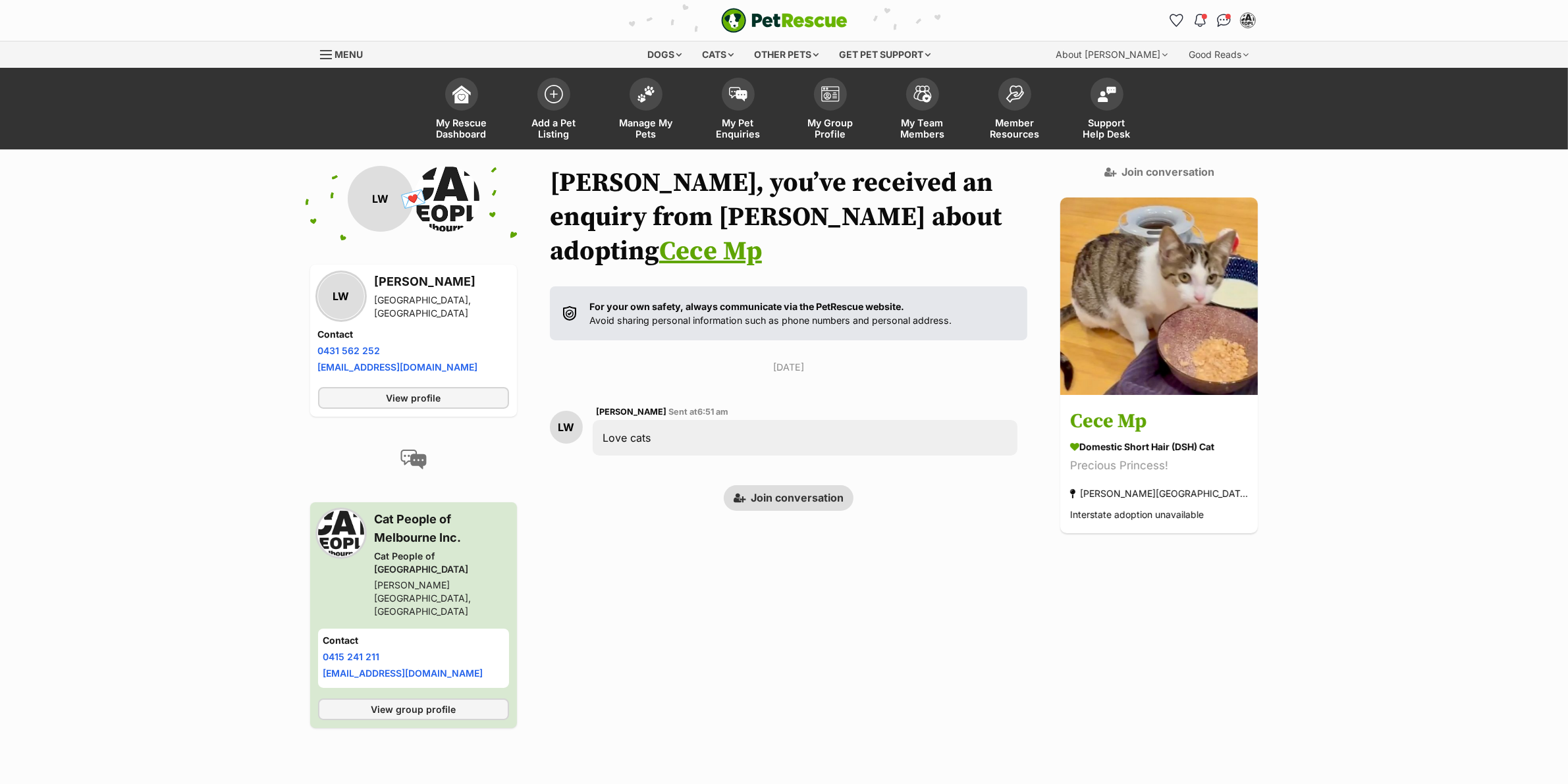
scroll to position [4, 0]
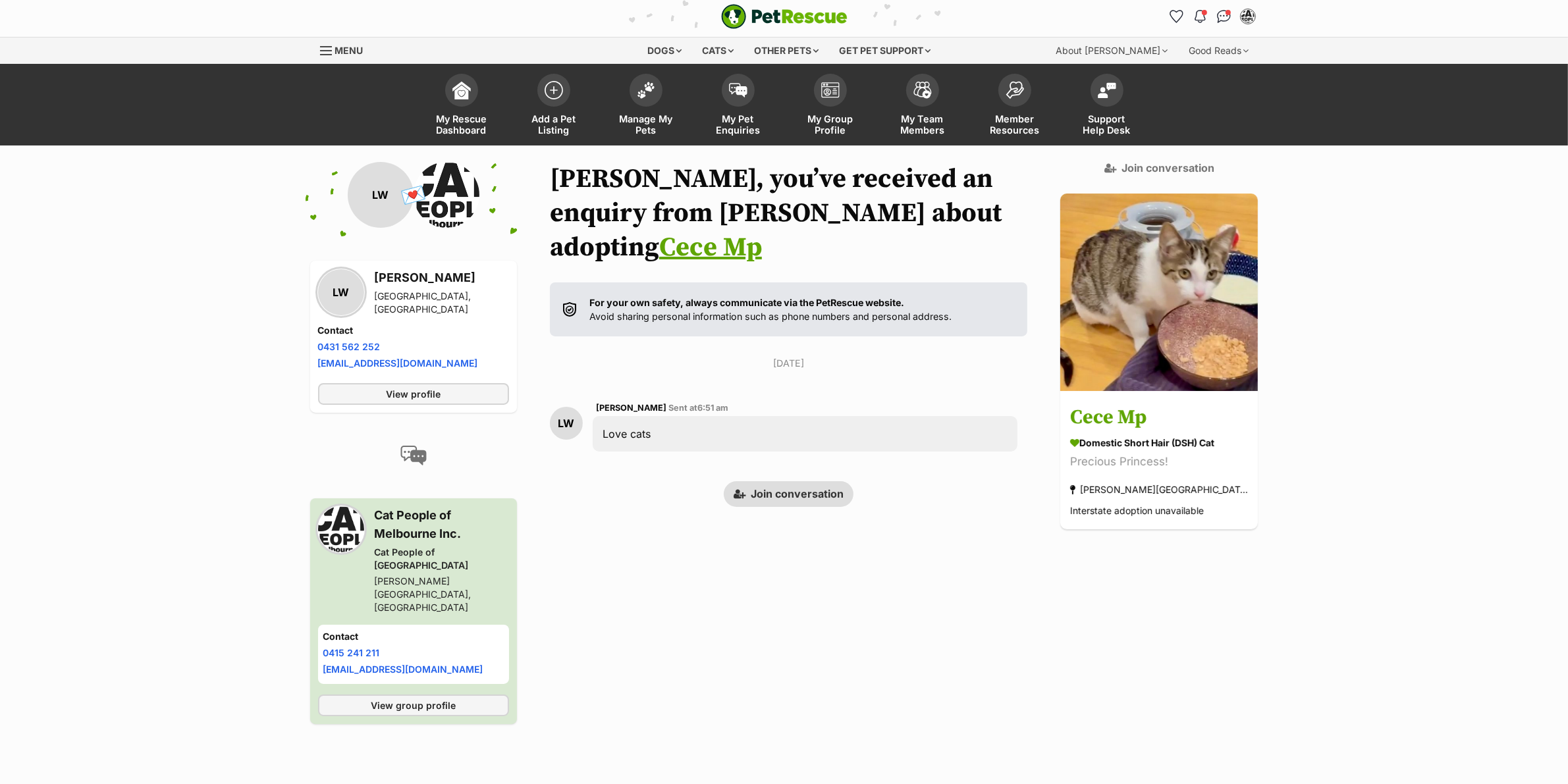
drag, startPoint x: 670, startPoint y: 407, endPoint x: 599, endPoint y: 401, distance: 71.3
click at [599, 401] on div "LW Liesel Webb Sent at 6:51 am Love cats" at bounding box center [789, 426] width 478 height 71
copy div "Love cats"
click at [603, 439] on section "Gina, you’ve received an enquiry from Liesel about adopting Cece Mp For your ow…" at bounding box center [789, 334] width 478 height 345
click at [733, 97] on span at bounding box center [738, 87] width 33 height 33
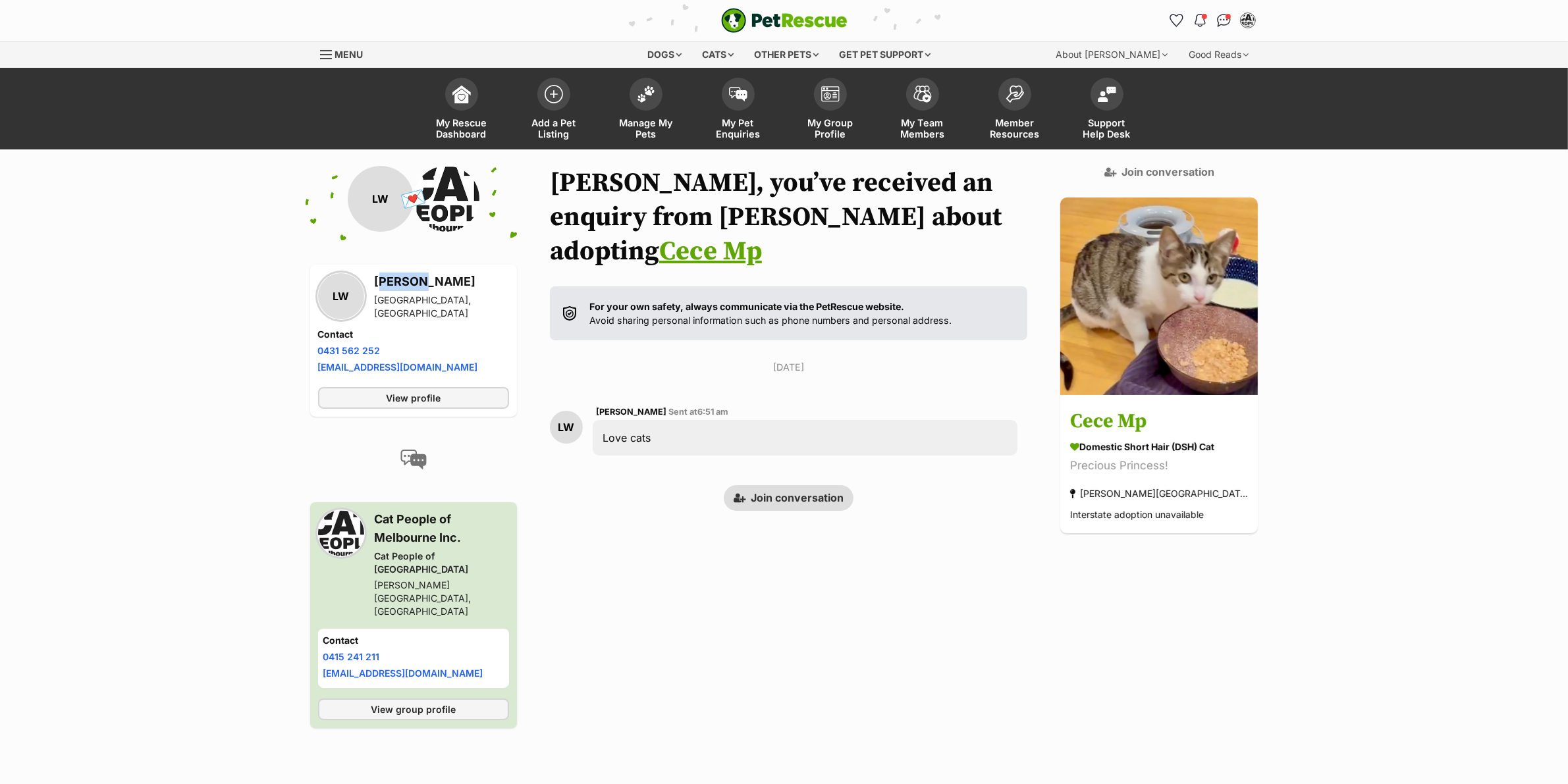
drag, startPoint x: 376, startPoint y: 291, endPoint x: 409, endPoint y: 288, distance: 33.1
click at [409, 288] on h3 "[PERSON_NAME]" at bounding box center [442, 281] width 134 height 18
copy h3 "Liesel"
drag, startPoint x: 787, startPoint y: 459, endPoint x: 876, endPoint y: 91, distance: 378.6
click at [787, 486] on link "Join conversation" at bounding box center [788, 498] width 130 height 25
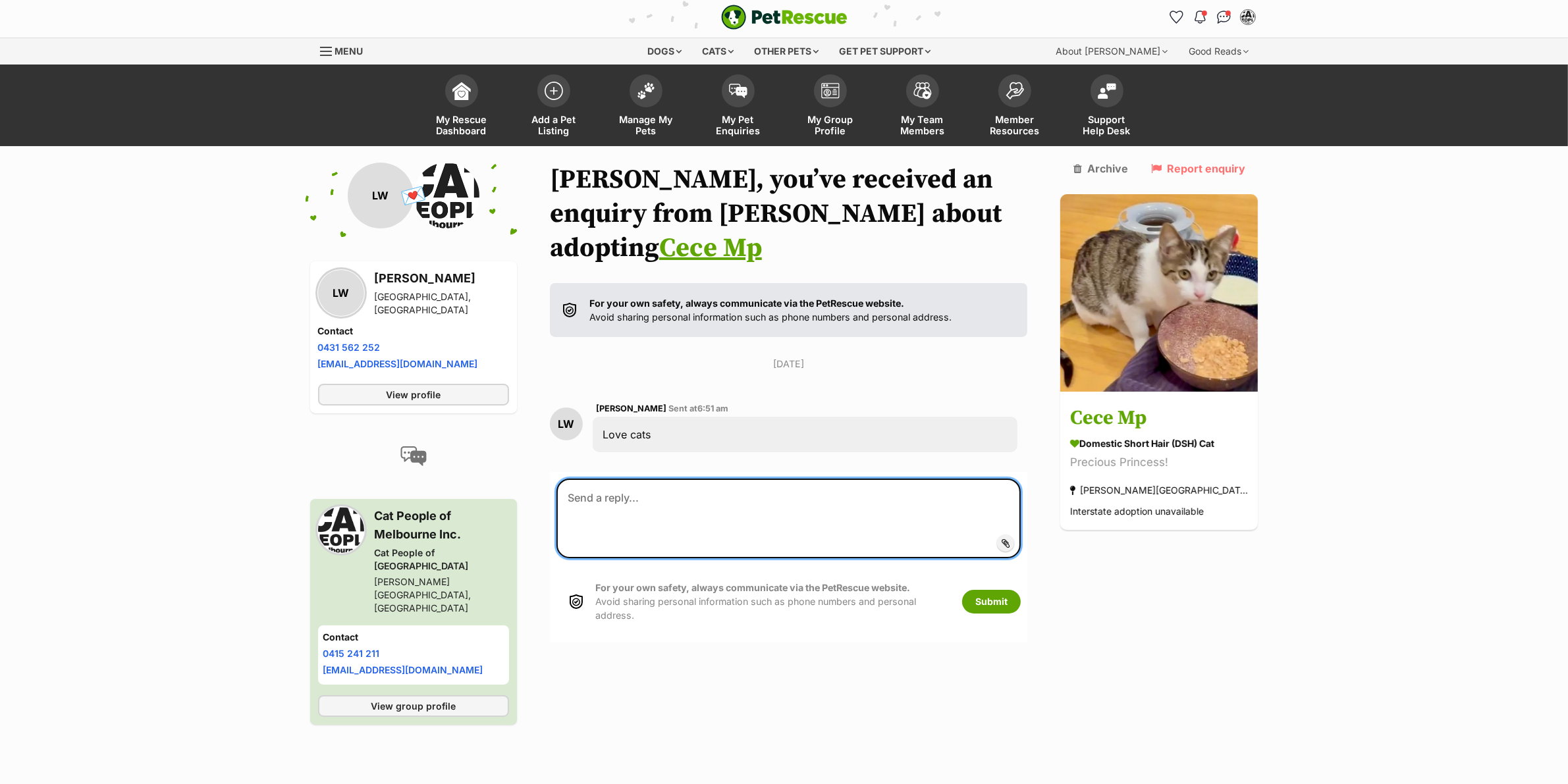
scroll to position [4, 0]
drag, startPoint x: 738, startPoint y: 477, endPoint x: 719, endPoint y: 478, distance: 19.0
click at [719, 478] on textarea at bounding box center [788, 518] width 465 height 80
paste textarea "Hi Liesel, Thank you for your enquiry about Cece! She’s a very sweet girl. Coul…"
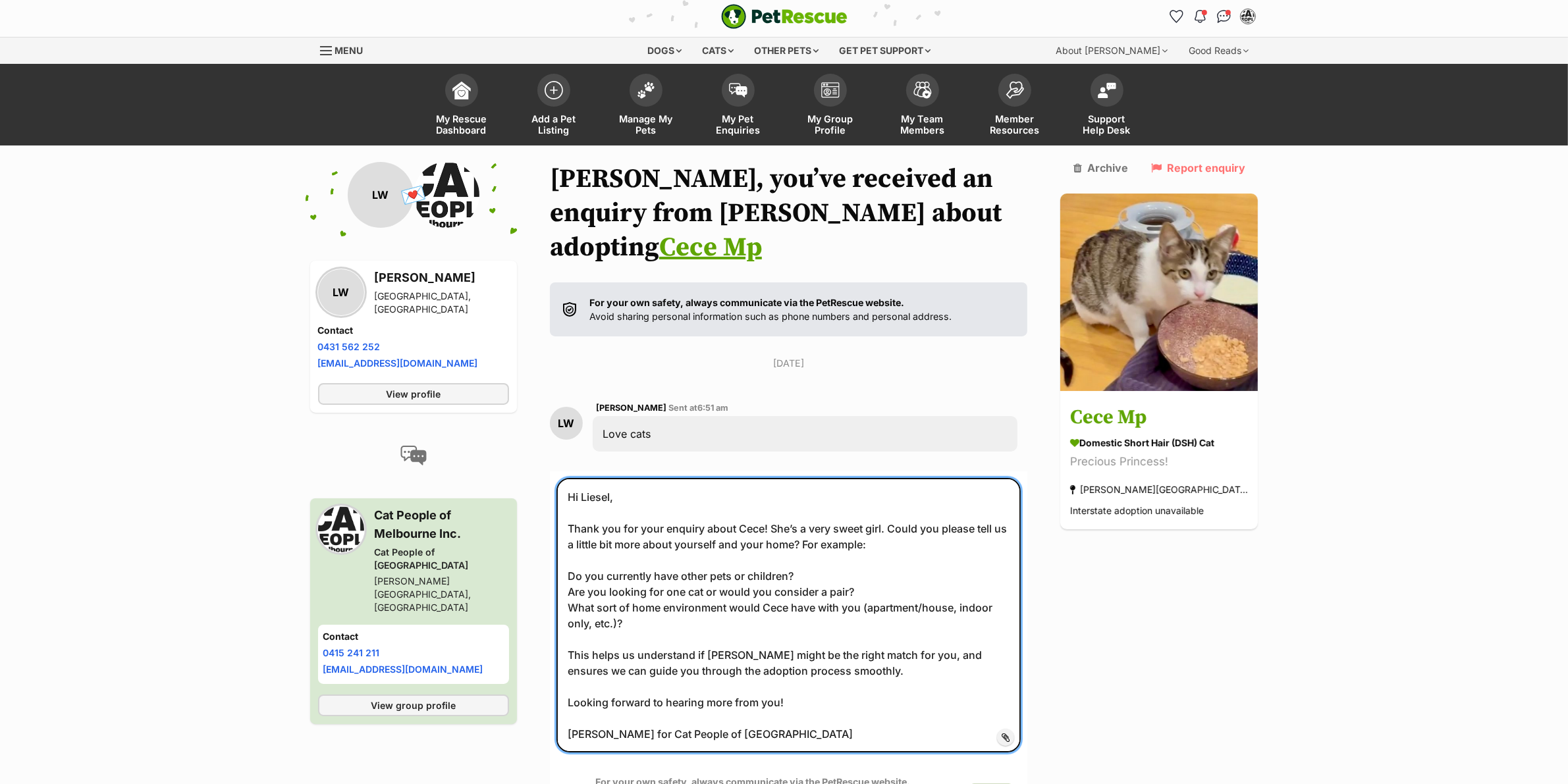
type textarea "Hi Liesel, Thank you for your enquiry about Cece! She’s a very sweet girl. Coul…"
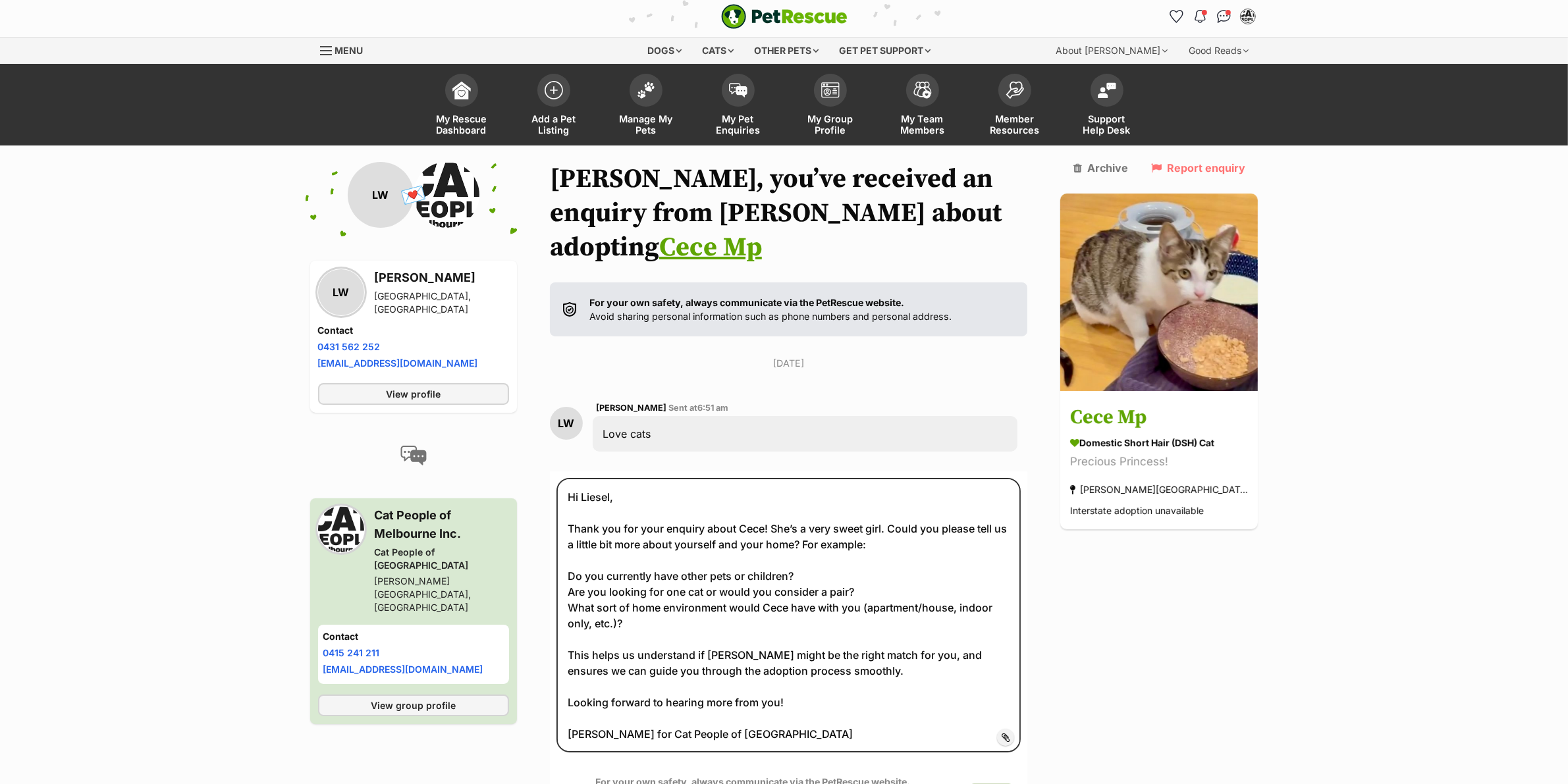
click at [1018, 784] on button "Submit" at bounding box center [991, 796] width 58 height 24
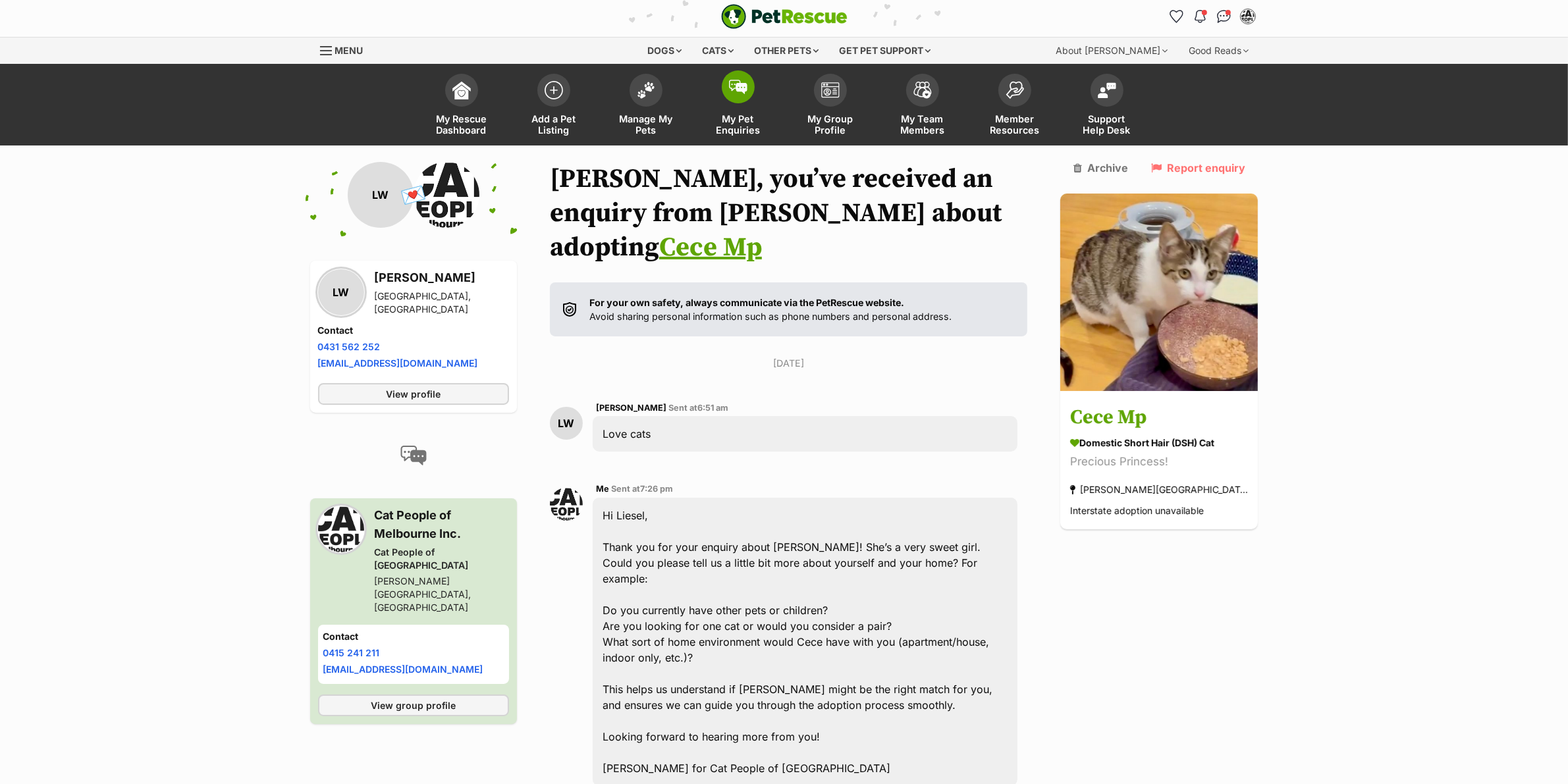
click at [741, 109] on link "My Pet Enquiries" at bounding box center [738, 106] width 92 height 78
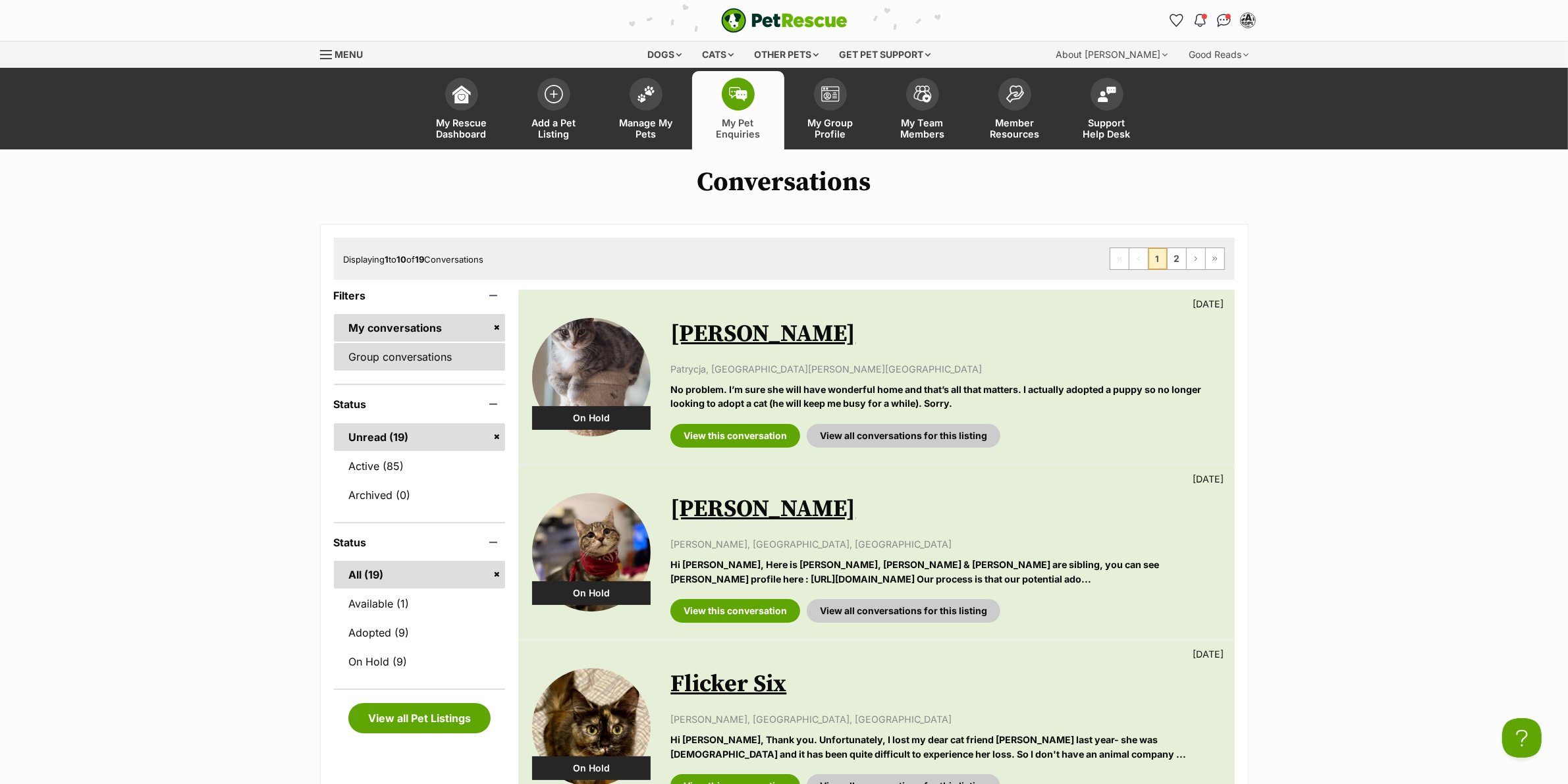
click at [426, 366] on link "Group conversations" at bounding box center [420, 357] width 172 height 28
